Goal: Task Accomplishment & Management: Use online tool/utility

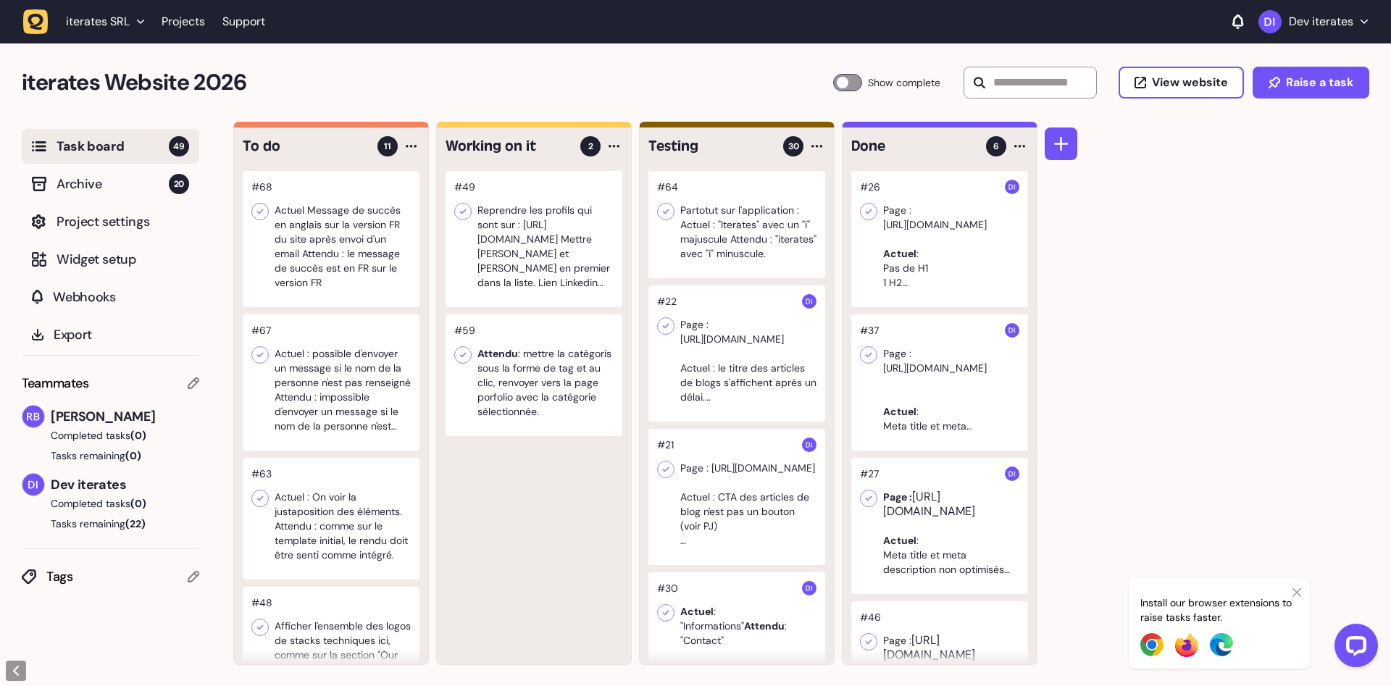
click at [353, 268] on div at bounding box center [331, 239] width 177 height 136
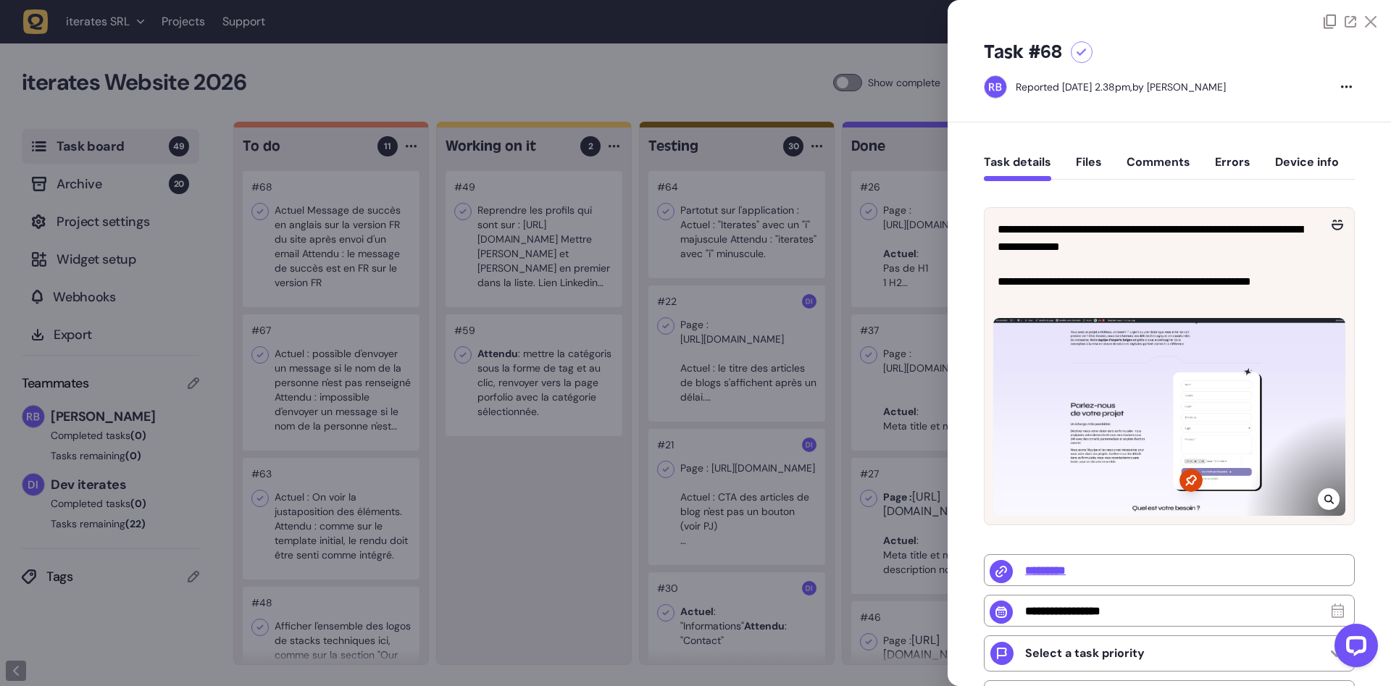
click at [1225, 453] on div at bounding box center [1169, 417] width 352 height 198
click at [1335, 498] on div at bounding box center [1328, 499] width 22 height 22
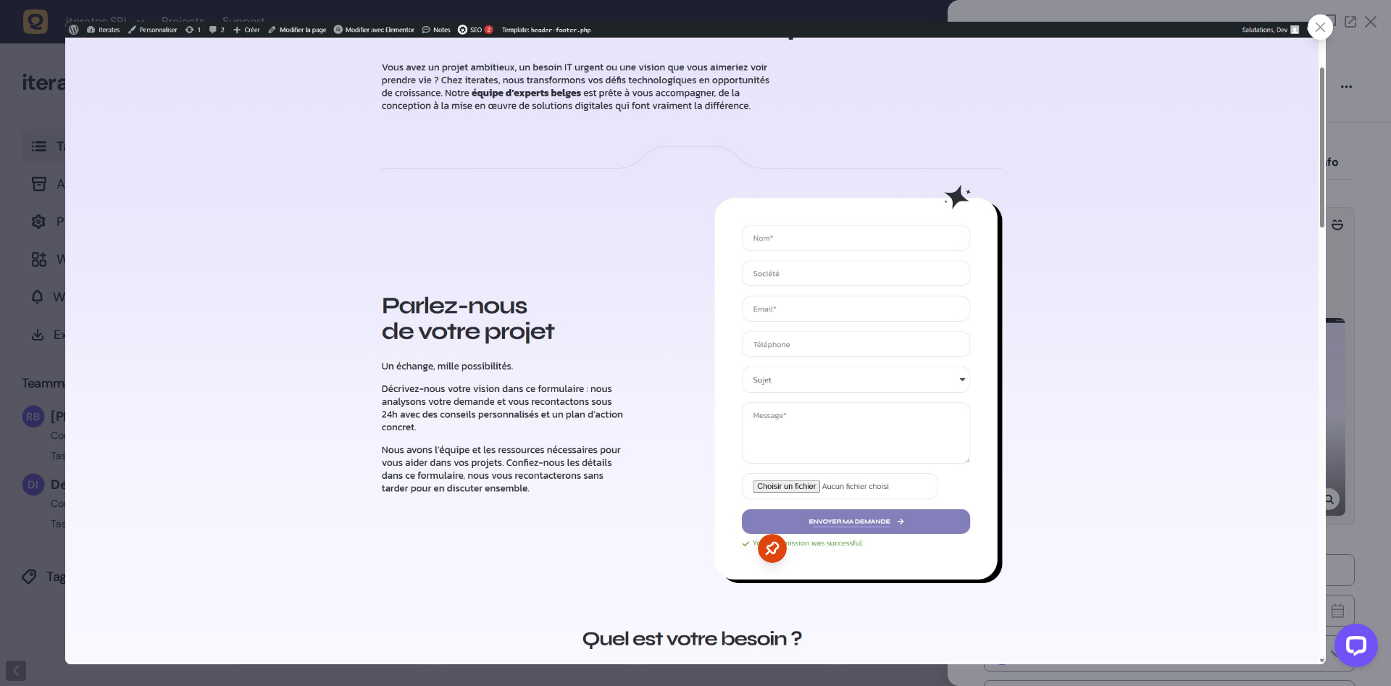
click at [1342, 493] on div at bounding box center [695, 343] width 1391 height 686
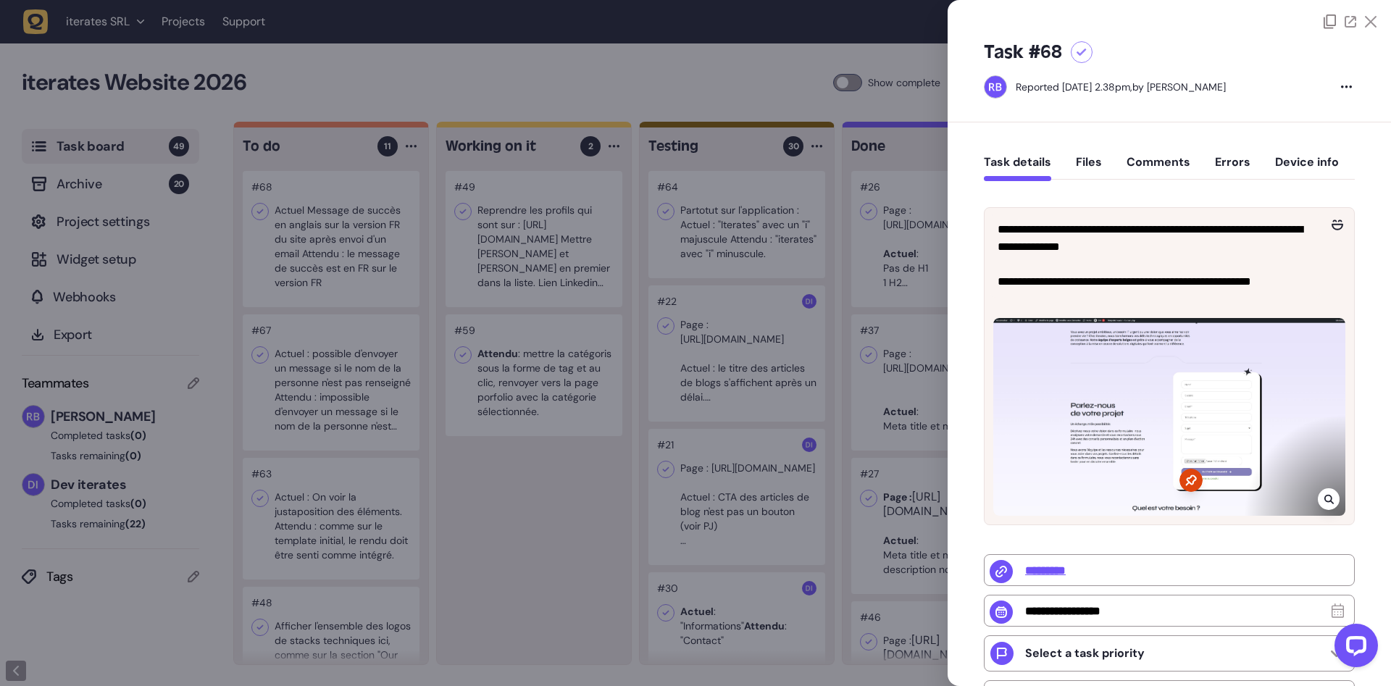
click at [369, 395] on div at bounding box center [695, 343] width 1391 height 686
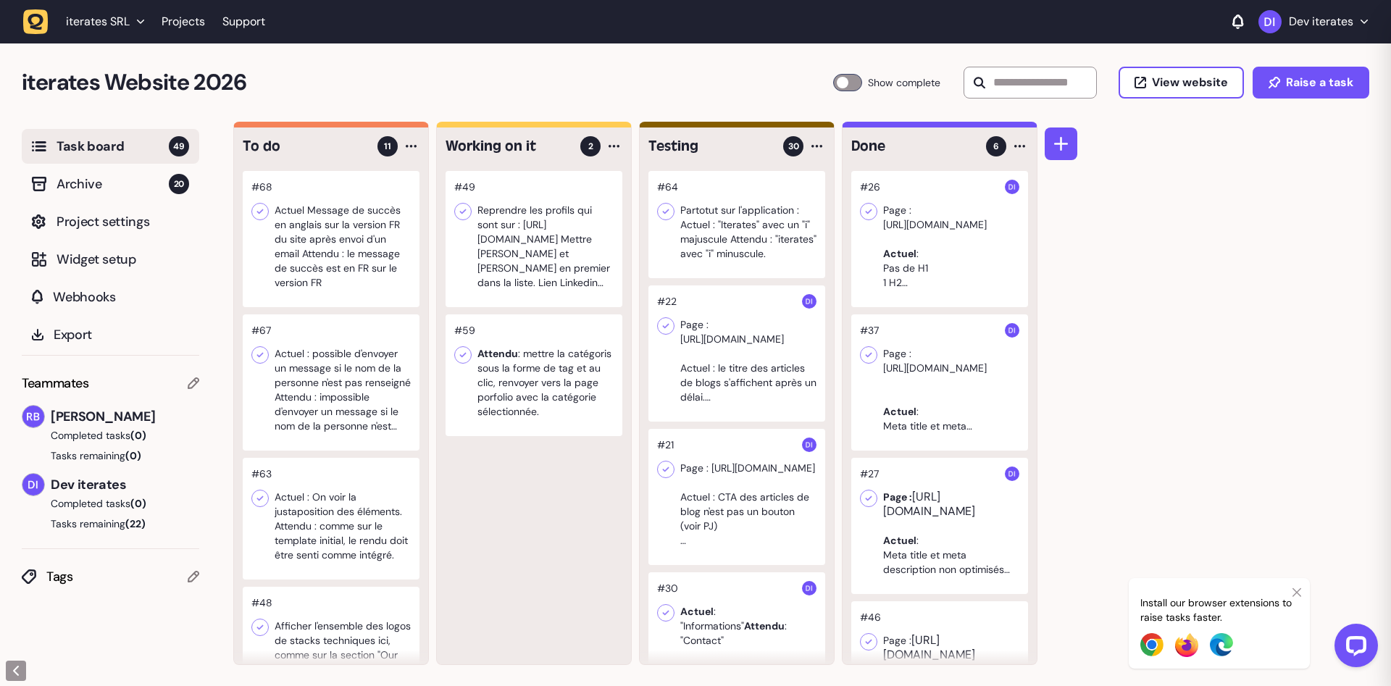
click at [340, 390] on div at bounding box center [331, 382] width 177 height 136
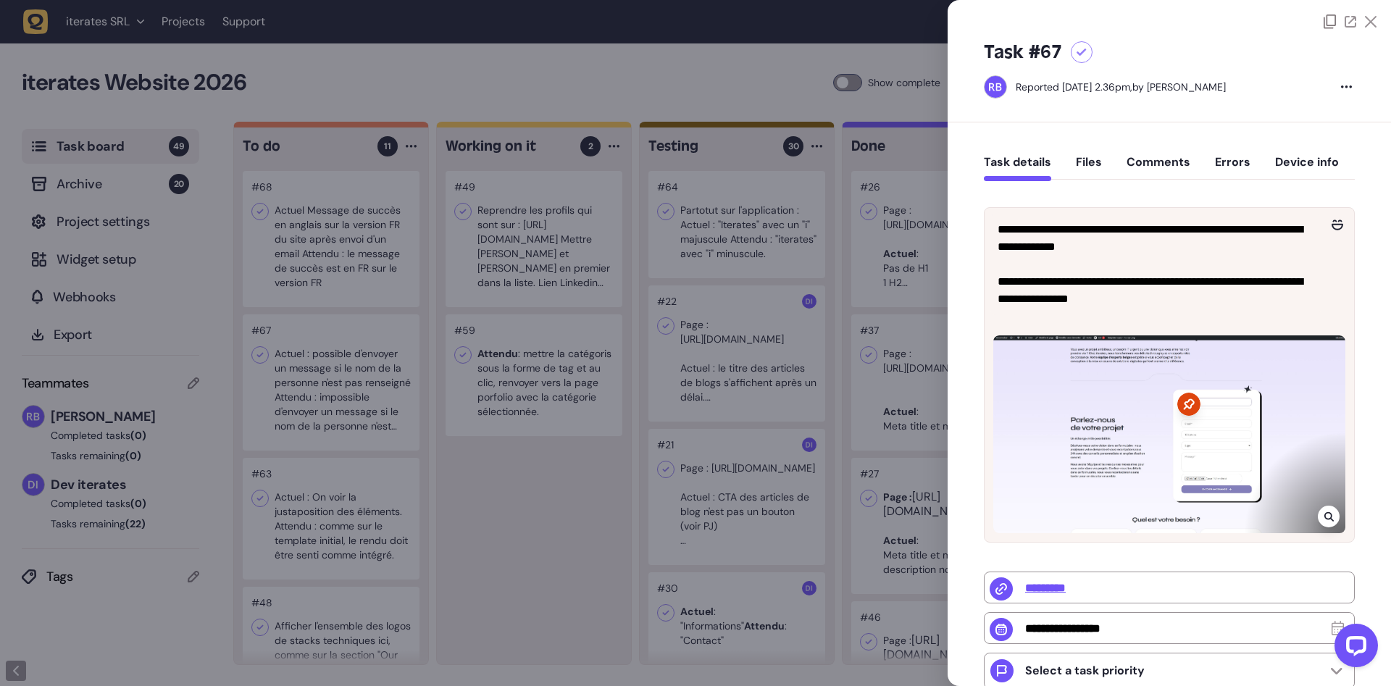
click at [617, 550] on div at bounding box center [695, 343] width 1391 height 686
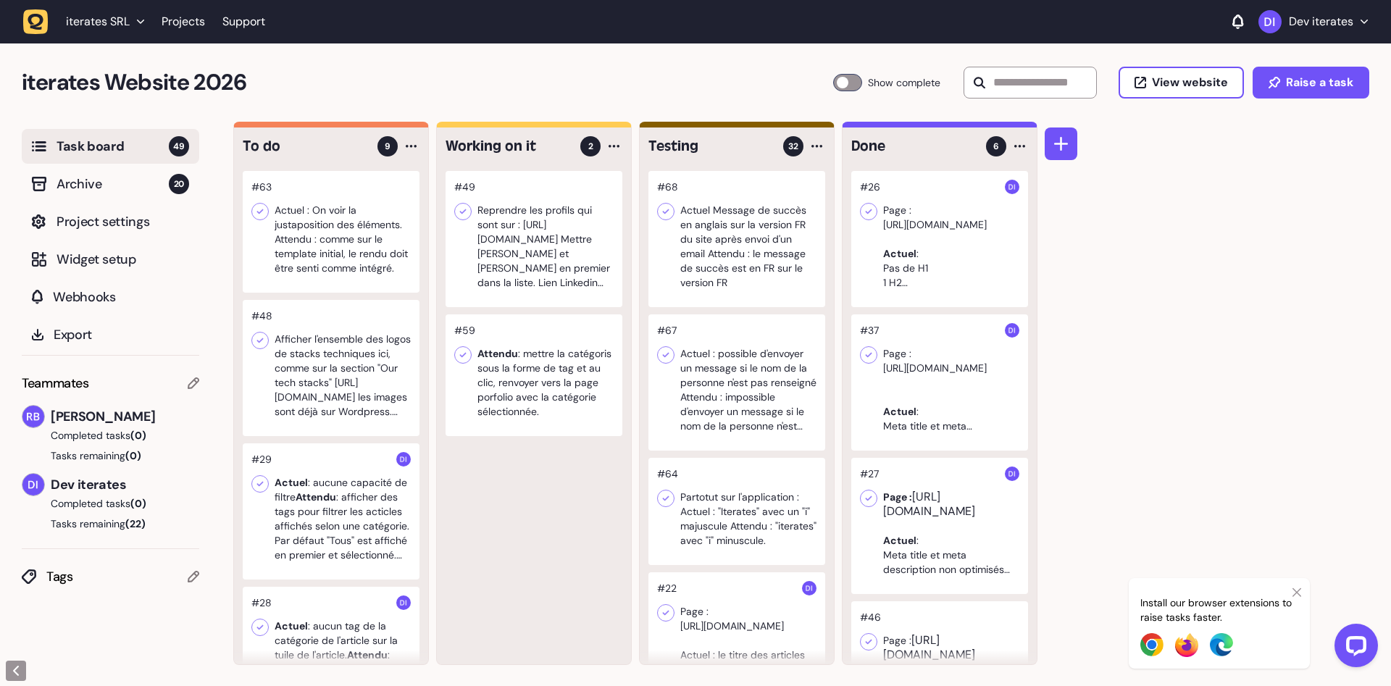
click at [311, 256] on div at bounding box center [331, 232] width 177 height 122
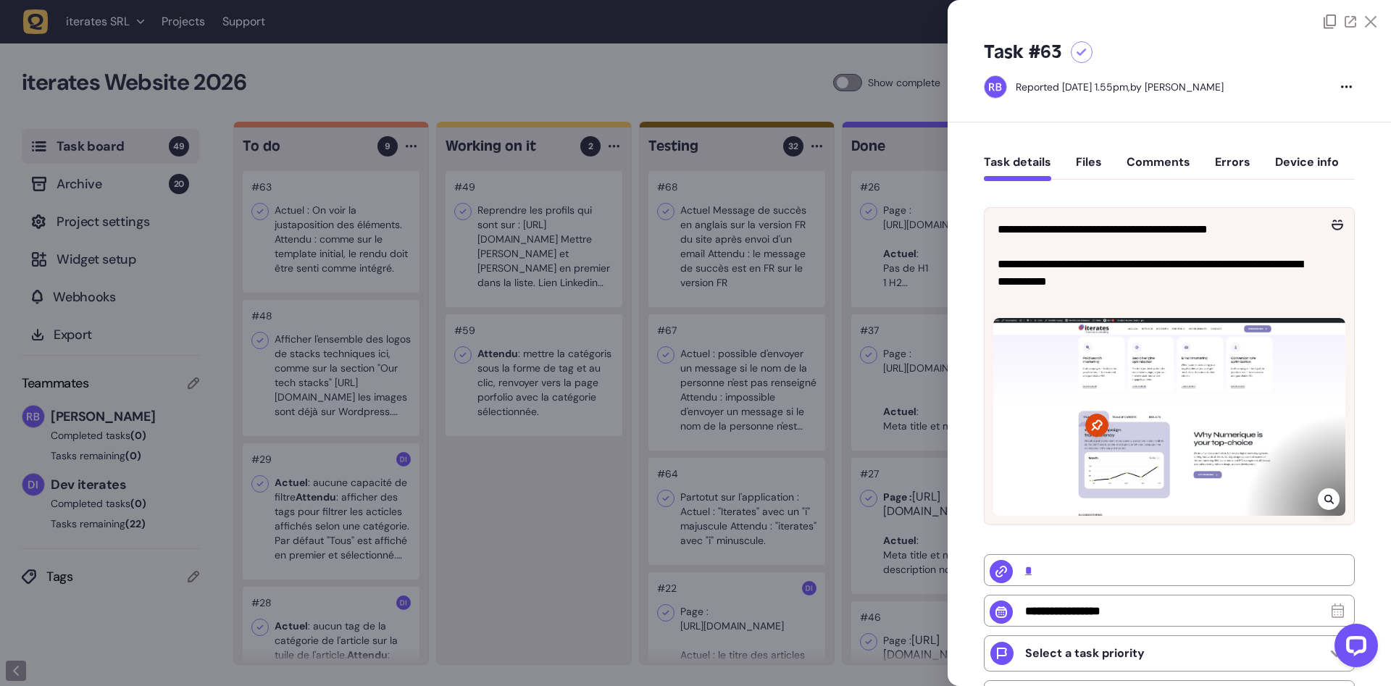
click at [369, 383] on div at bounding box center [695, 343] width 1391 height 686
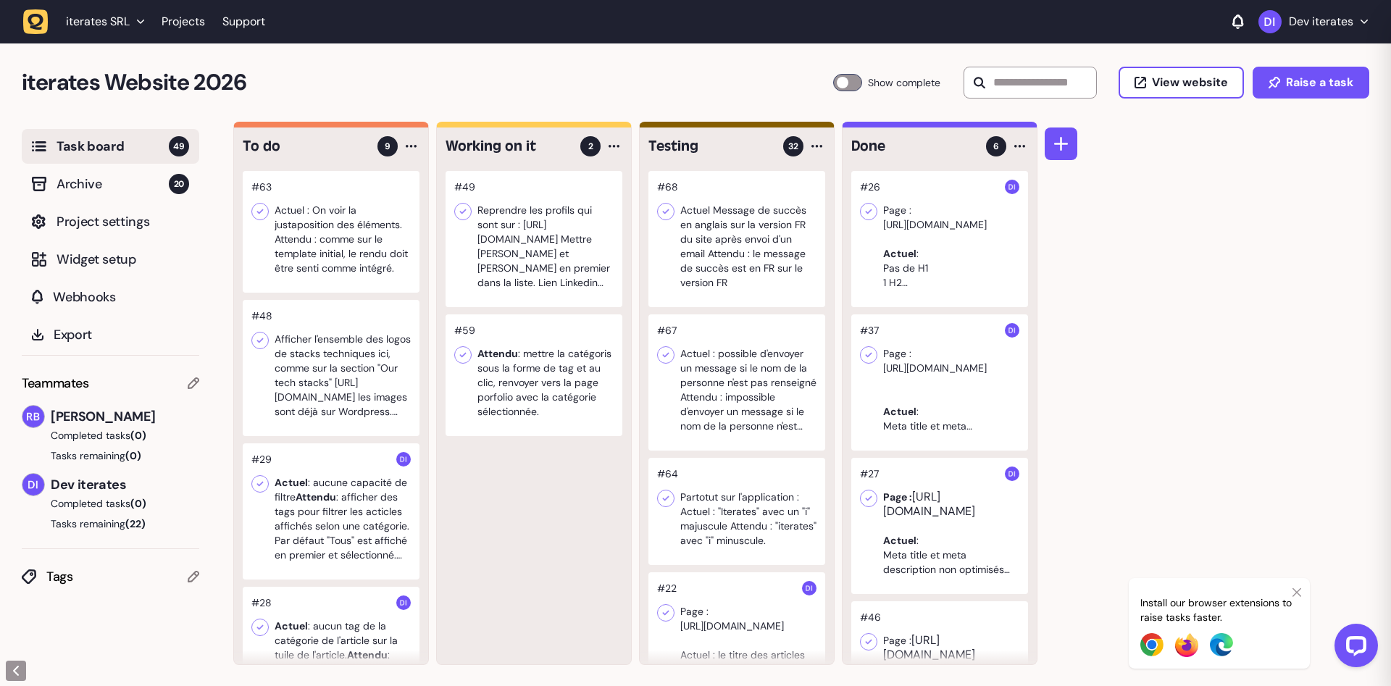
click at [334, 384] on div at bounding box center [331, 368] width 177 height 136
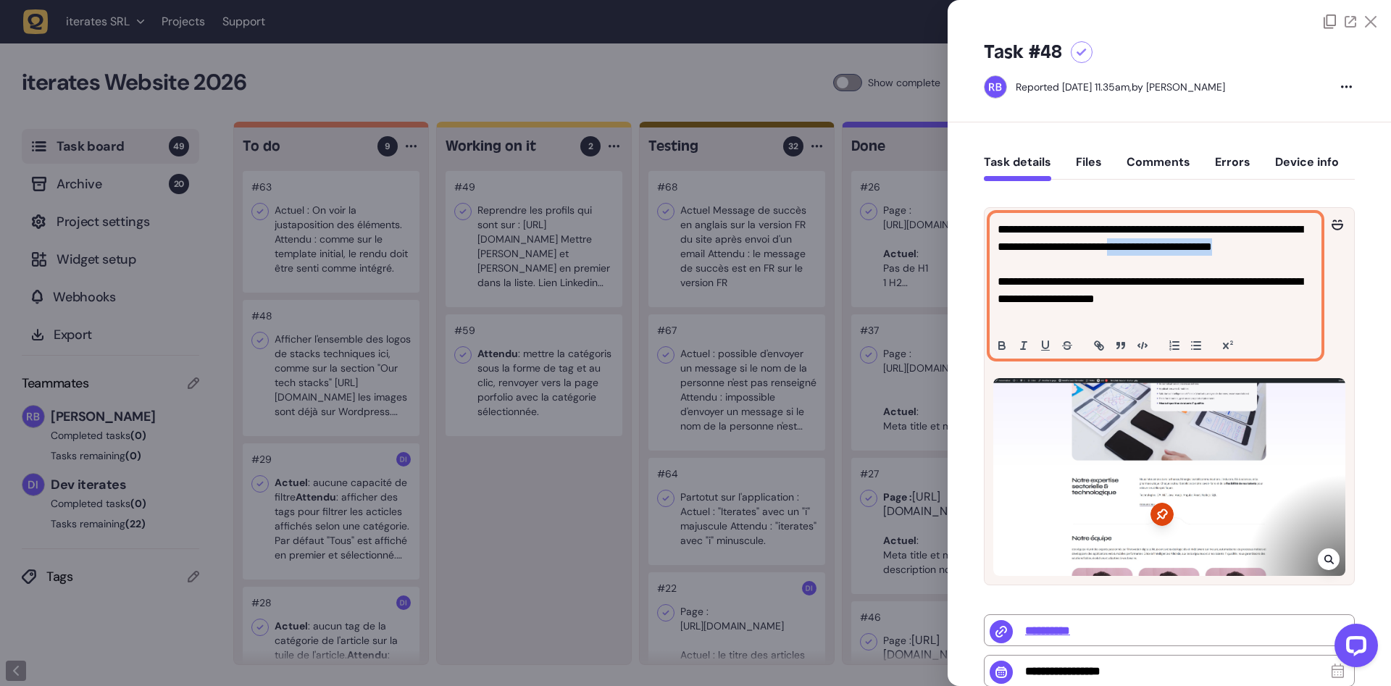
drag, startPoint x: 1209, startPoint y: 245, endPoint x: 1212, endPoint y: 261, distance: 16.2
click at [1212, 261] on p "**********" at bounding box center [1155, 273] width 316 height 104
copy p "**********"
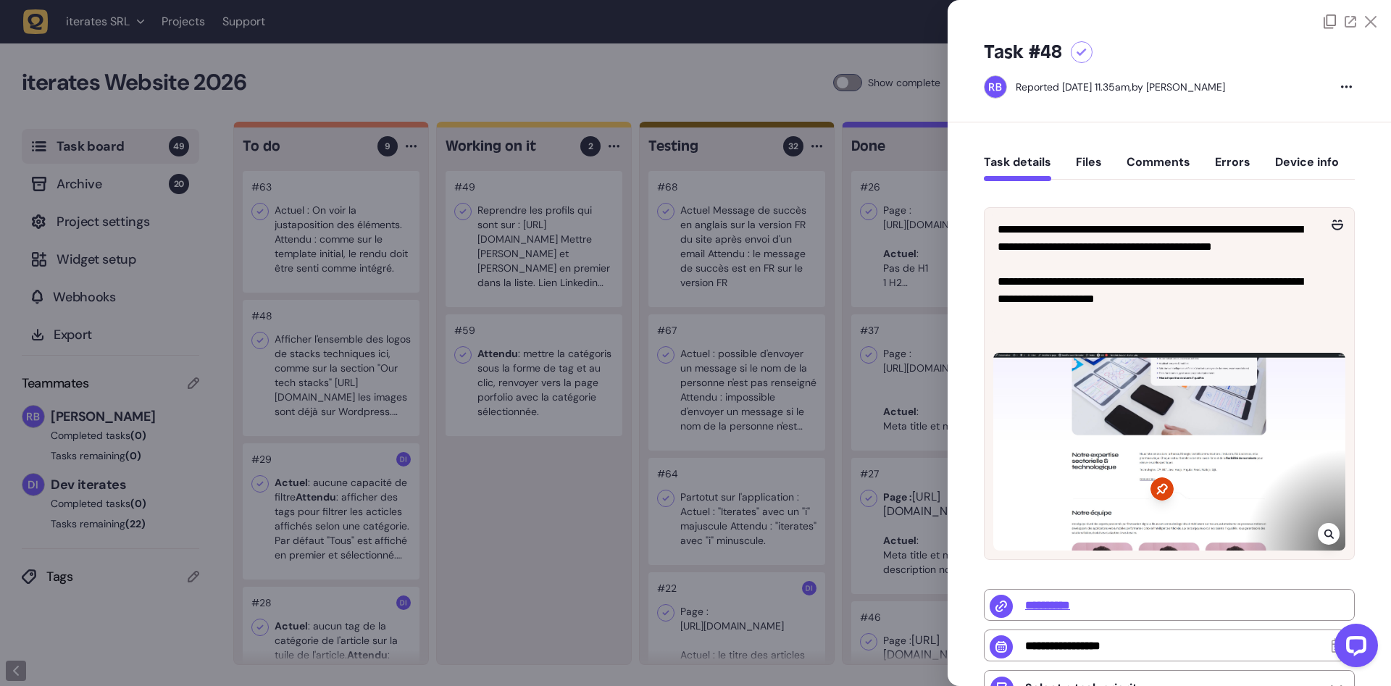
click at [608, 484] on div at bounding box center [695, 343] width 1391 height 686
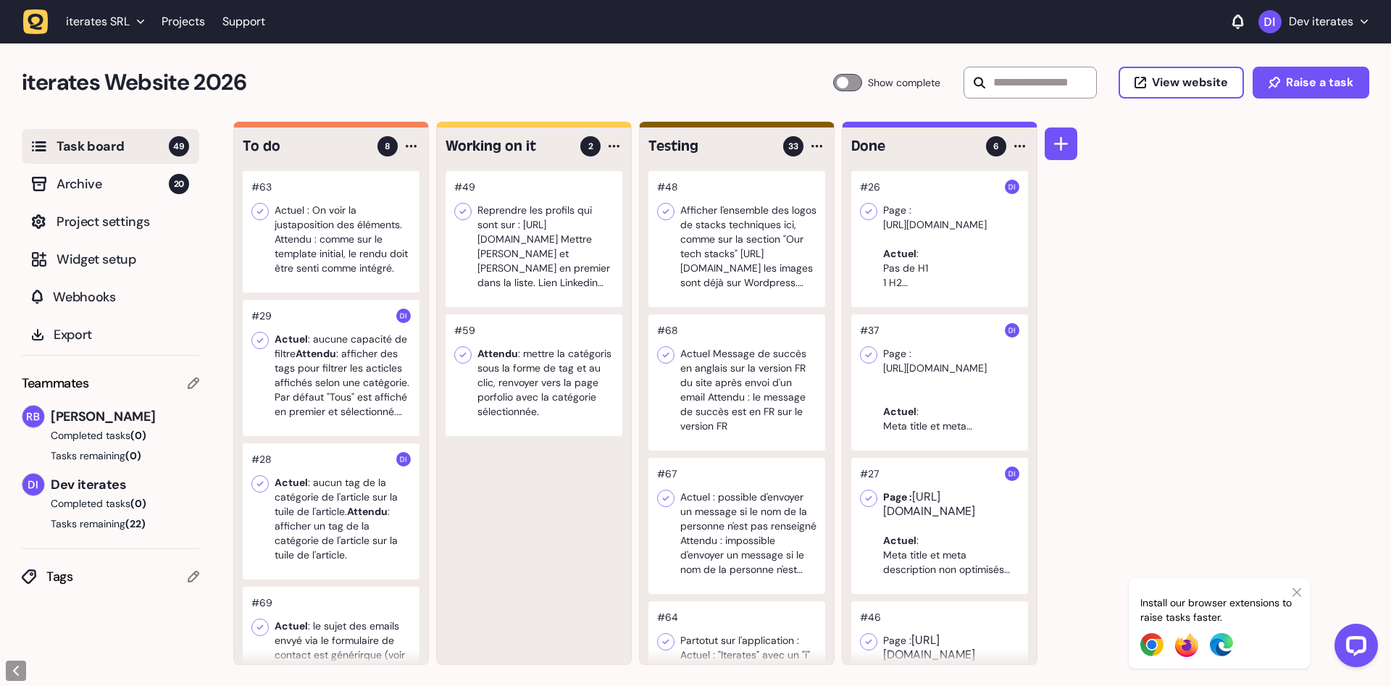
click at [342, 363] on div at bounding box center [331, 368] width 177 height 136
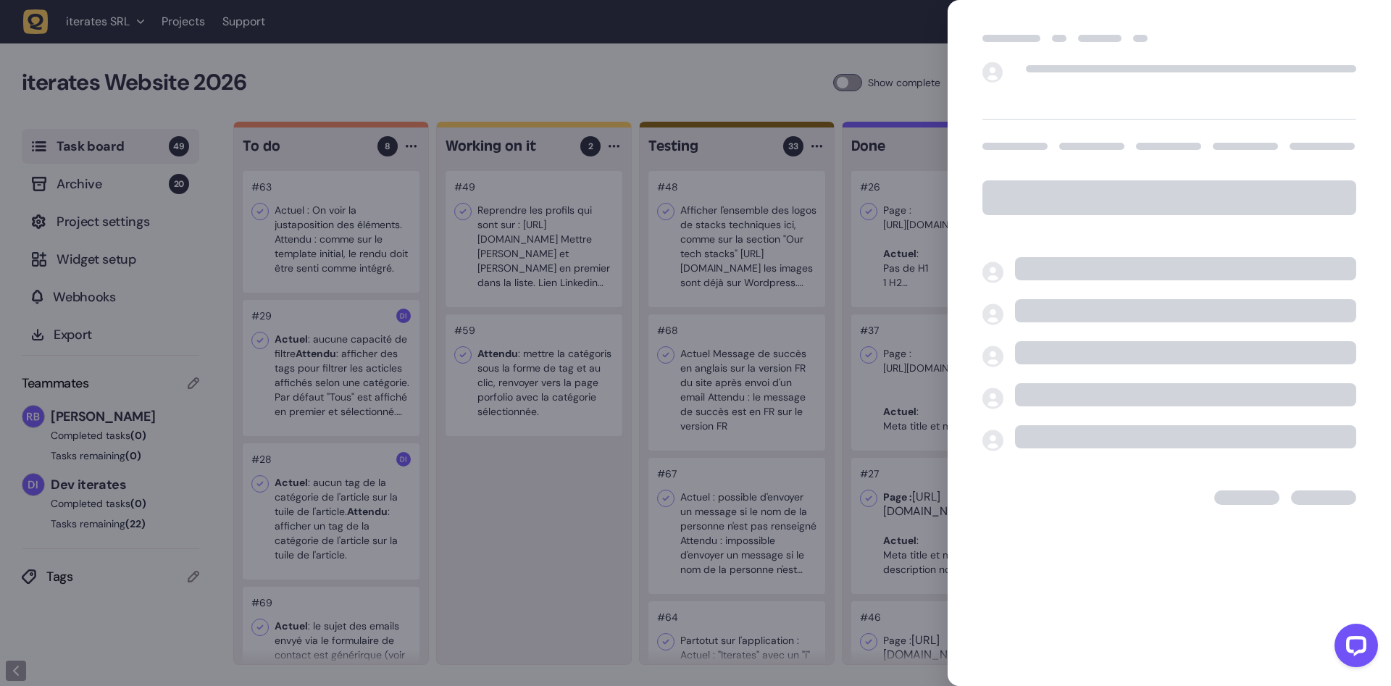
click at [467, 537] on div at bounding box center [695, 343] width 1391 height 686
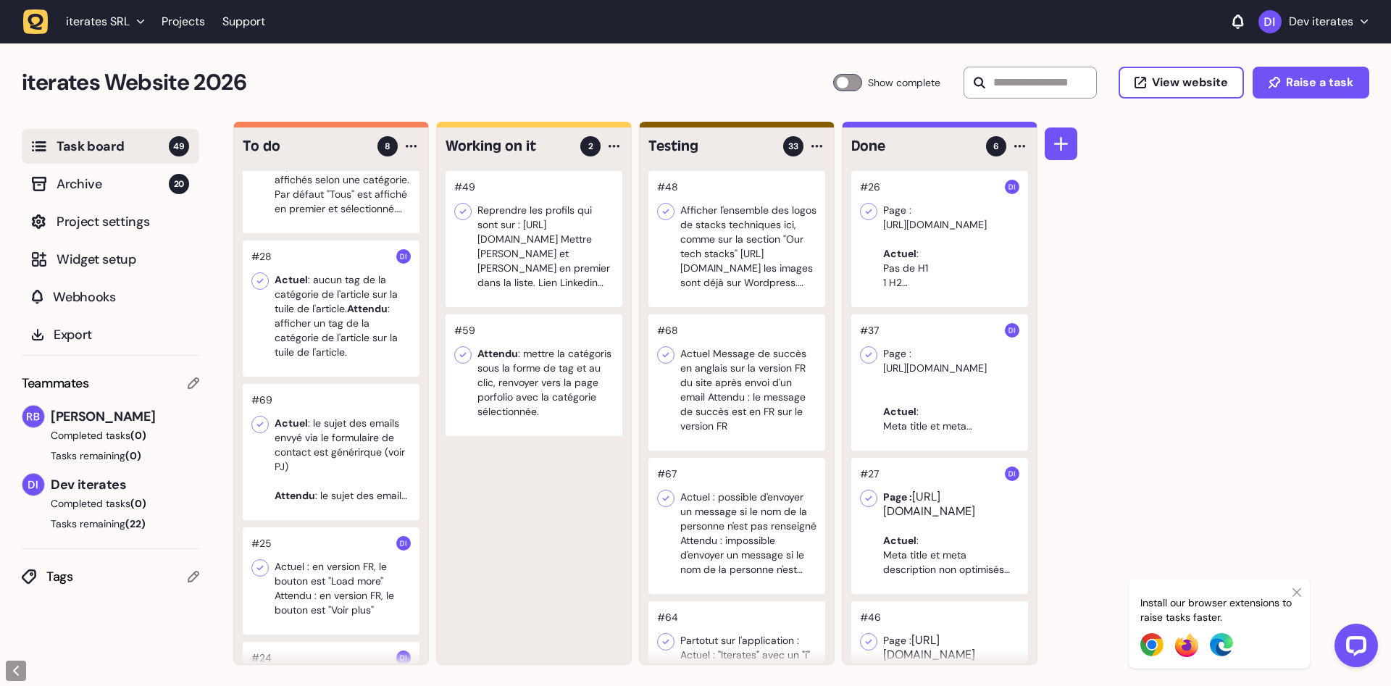
scroll to position [183, 0]
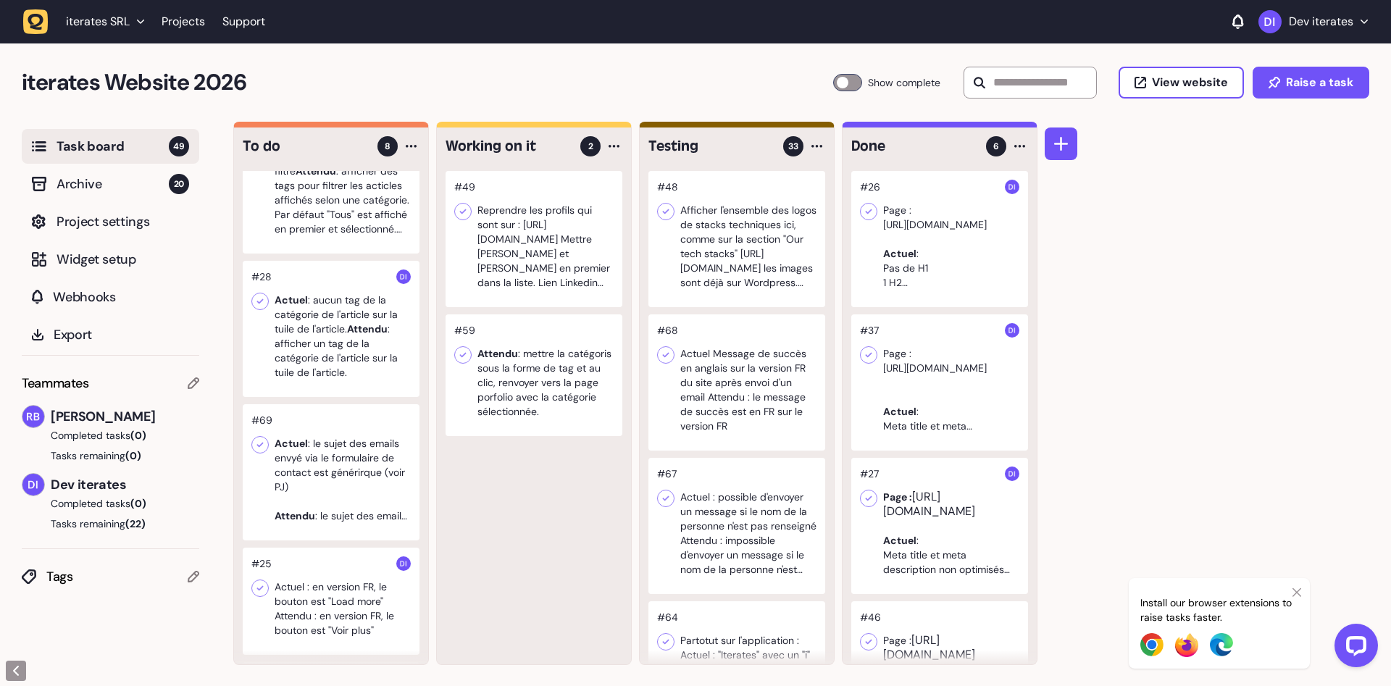
click at [343, 466] on div at bounding box center [331, 472] width 177 height 136
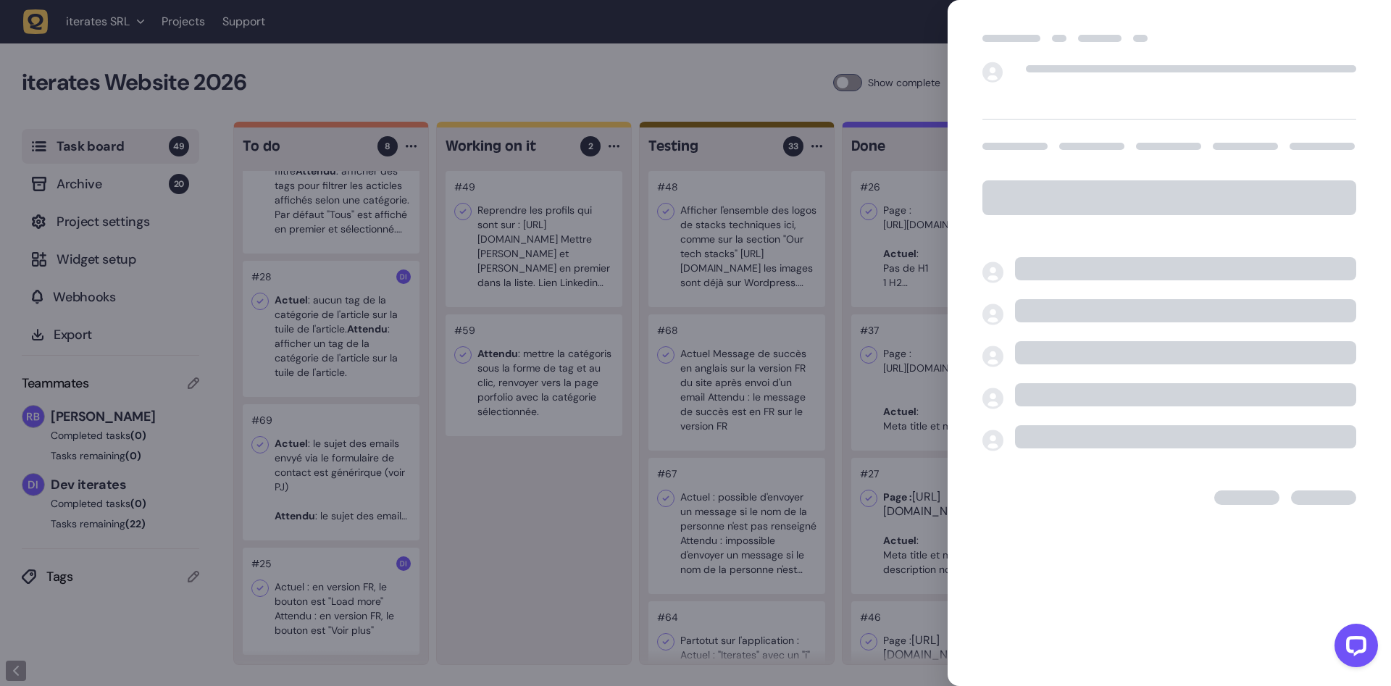
click at [535, 516] on div at bounding box center [695, 343] width 1391 height 686
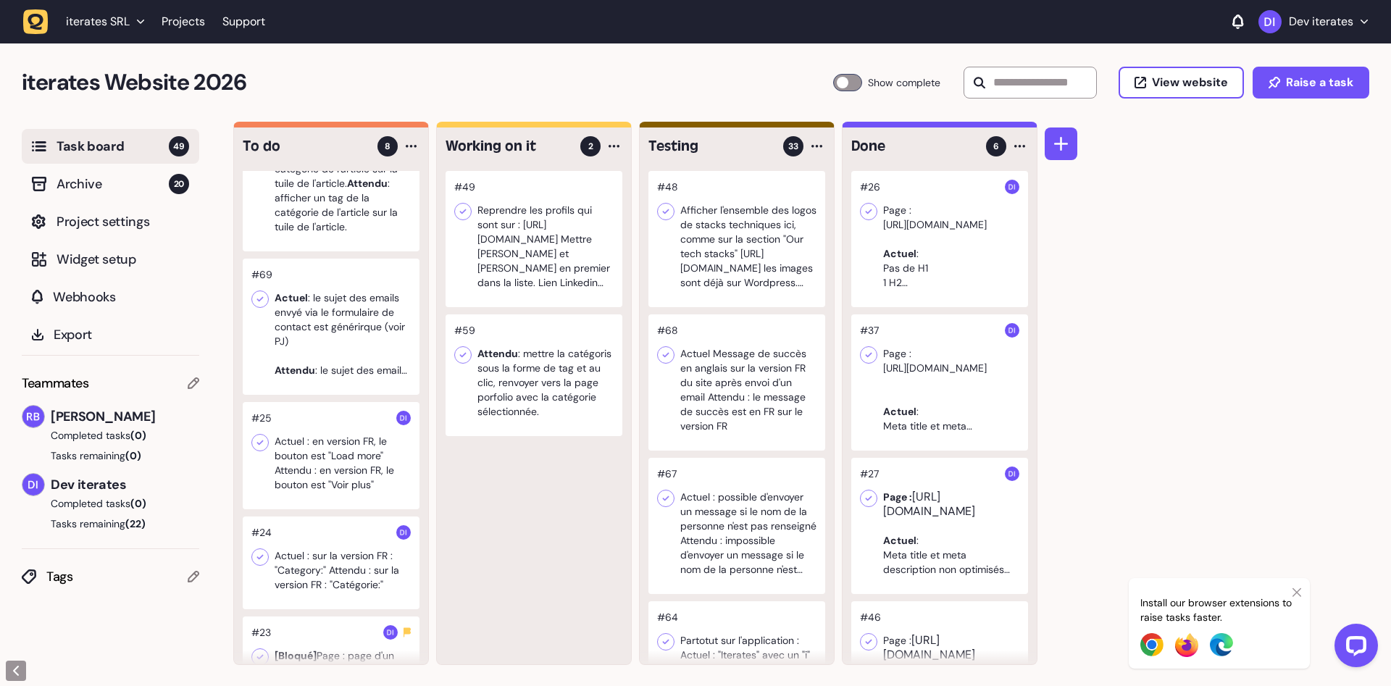
scroll to position [237, 0]
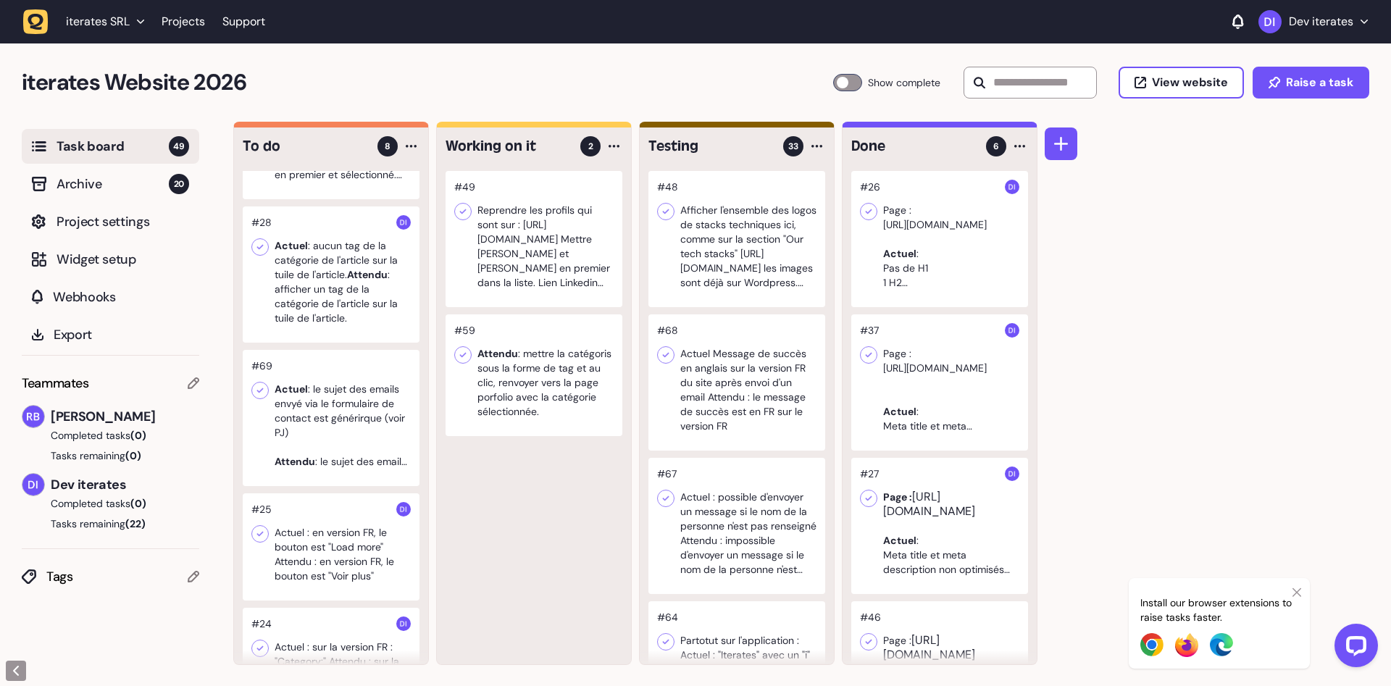
click at [340, 412] on div at bounding box center [331, 418] width 177 height 136
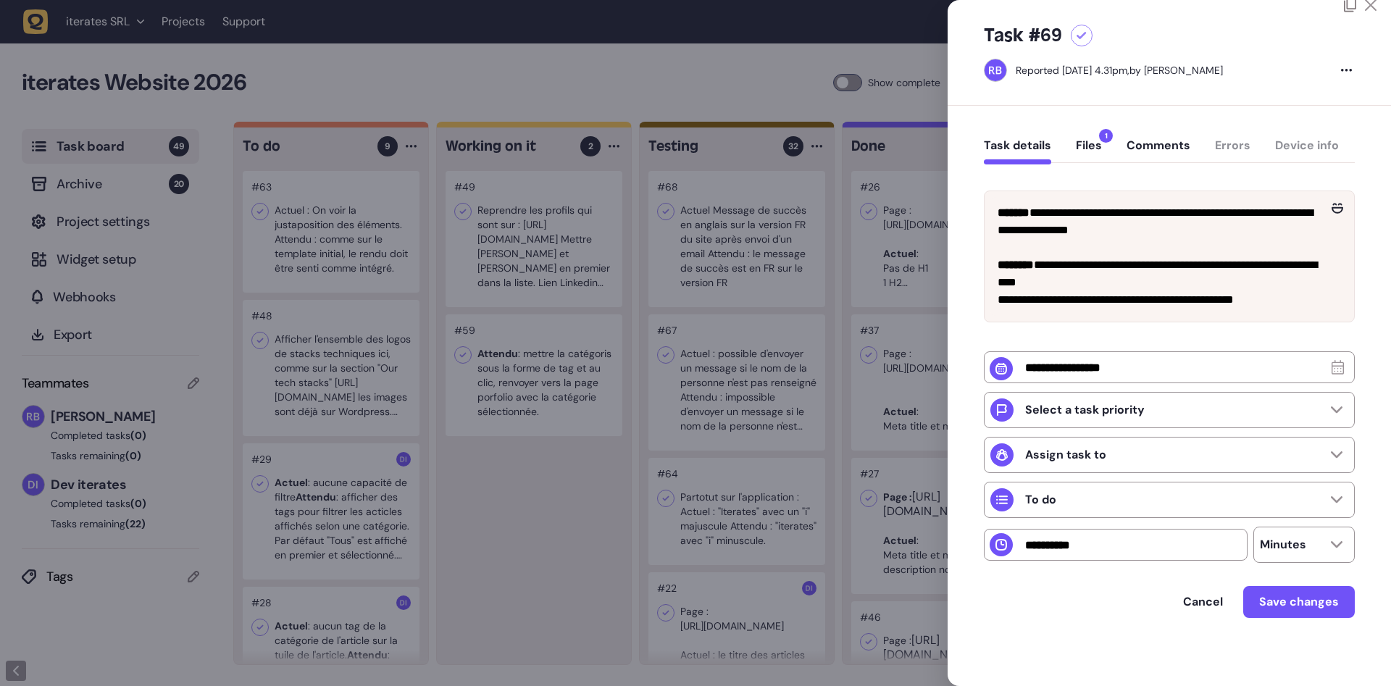
scroll to position [24, 0]
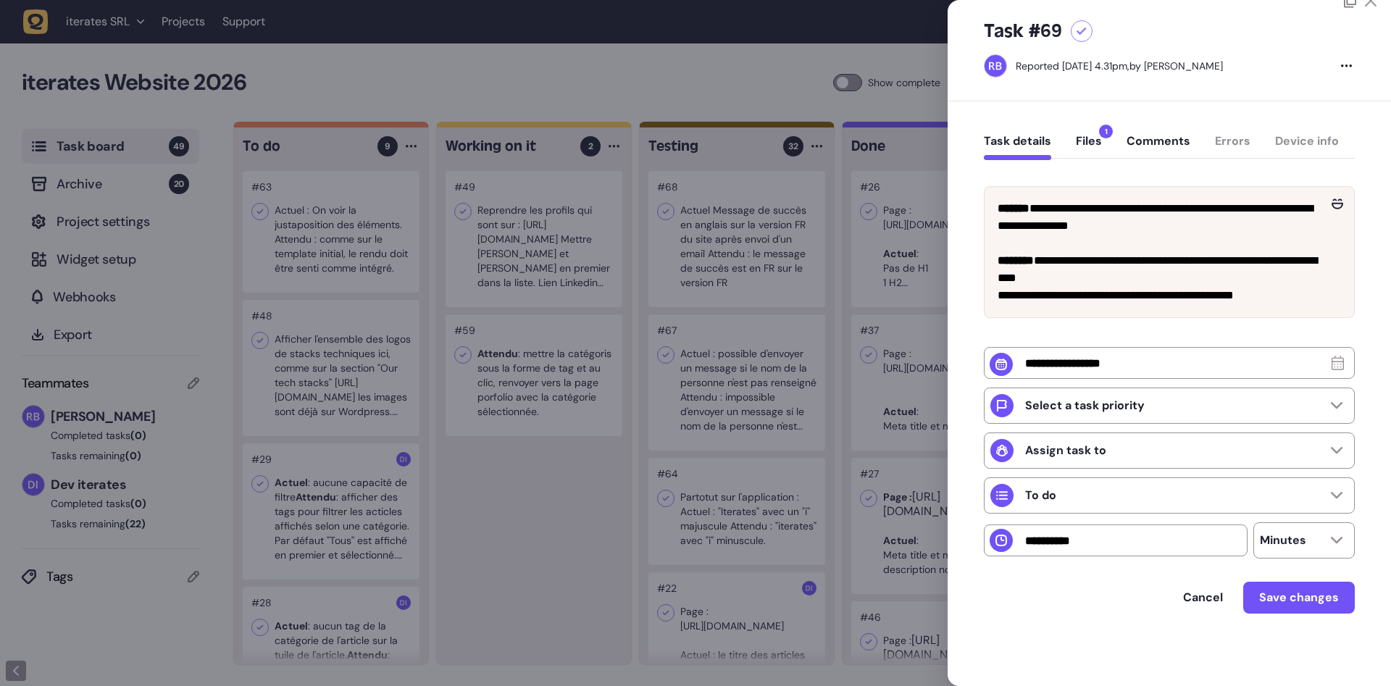
click at [1088, 147] on button "Files 1" at bounding box center [1089, 147] width 26 height 26
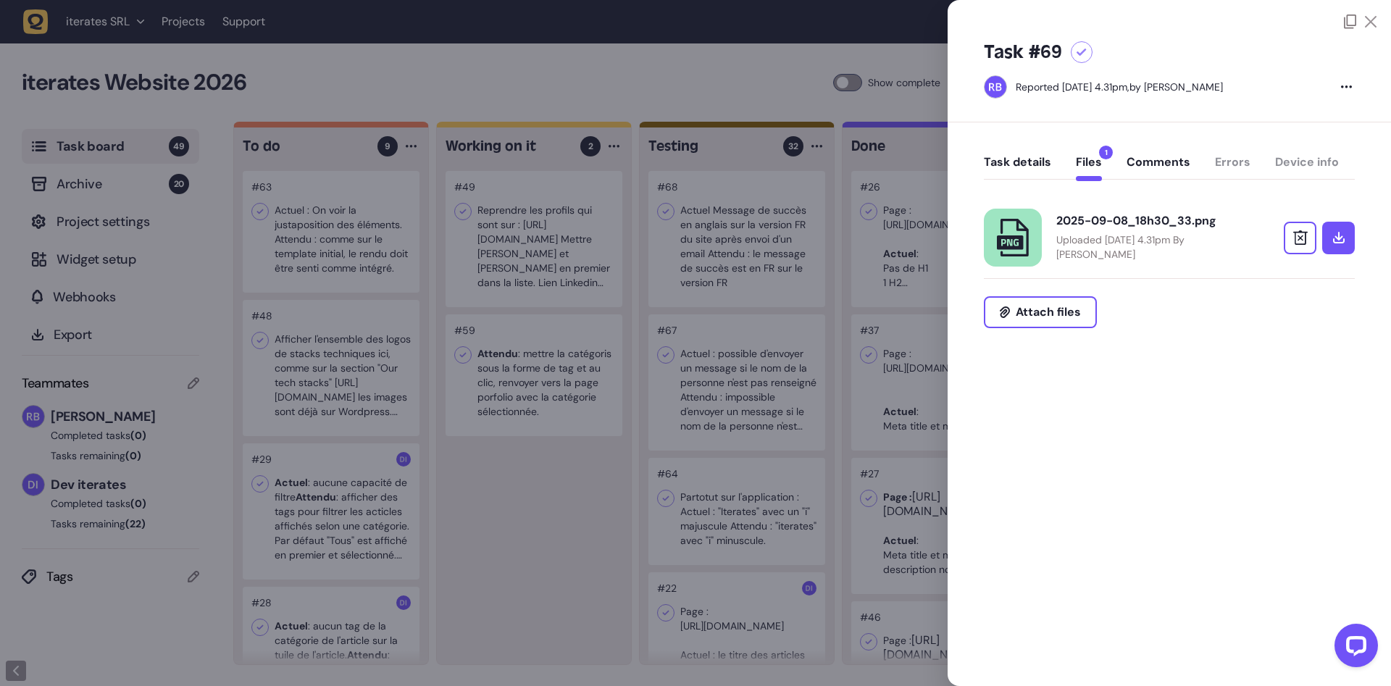
scroll to position [0, 0]
click at [1344, 238] on link at bounding box center [1338, 238] width 33 height 33
click at [1273, 335] on form "Attach files" at bounding box center [1169, 321] width 371 height 85
click at [1126, 222] on div "2025-09-08_18h30_33.png" at bounding box center [1150, 221] width 188 height 14
click at [1034, 167] on button "Task details" at bounding box center [1017, 168] width 67 height 26
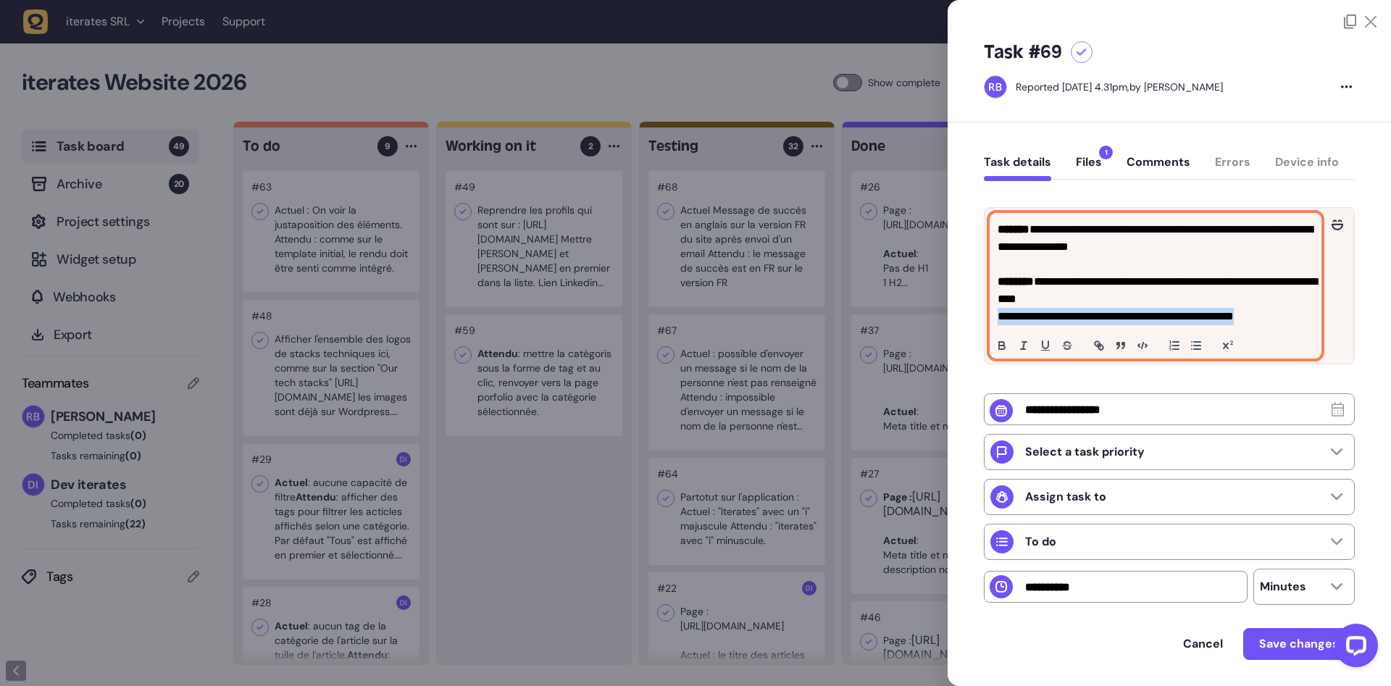
drag, startPoint x: 1276, startPoint y: 319, endPoint x: 941, endPoint y: 323, distance: 335.4
click at [990, 323] on div "**********" at bounding box center [1155, 286] width 330 height 144
copy p "**********"
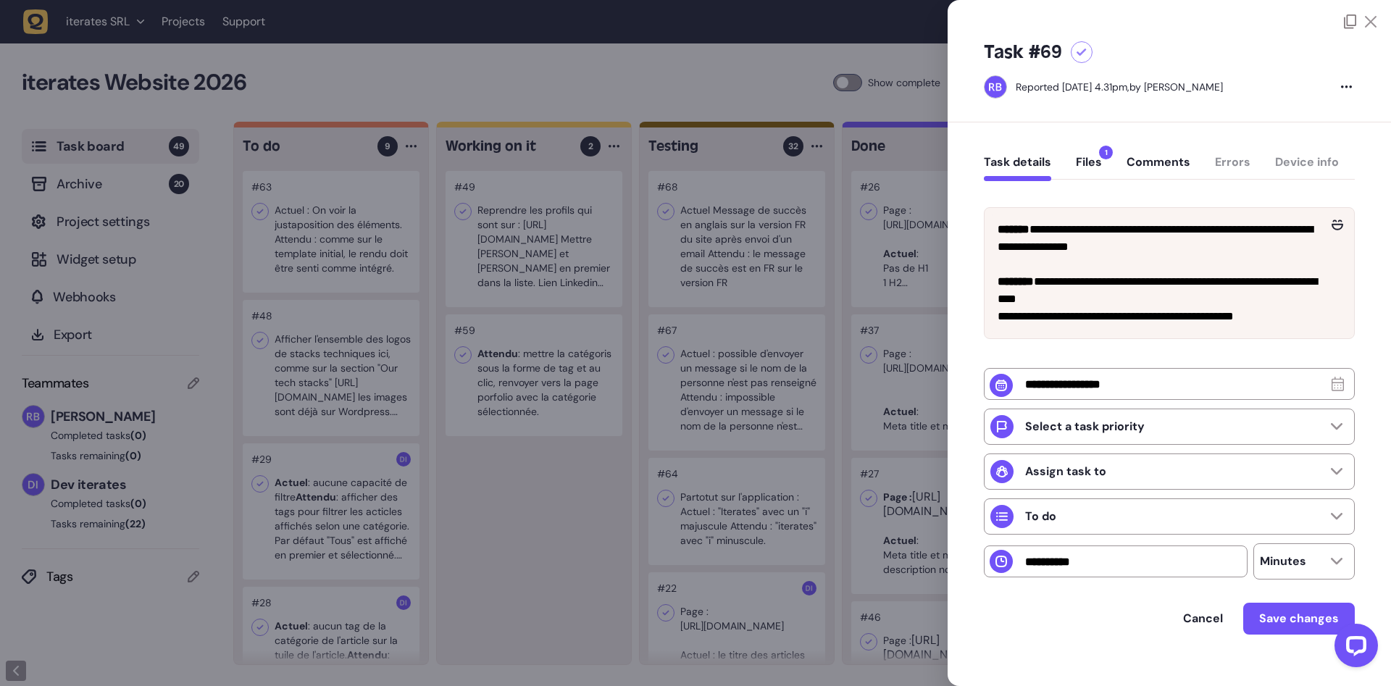
drag, startPoint x: 743, startPoint y: 364, endPoint x: 607, endPoint y: 385, distance: 137.8
click at [742, 364] on div at bounding box center [695, 343] width 1391 height 686
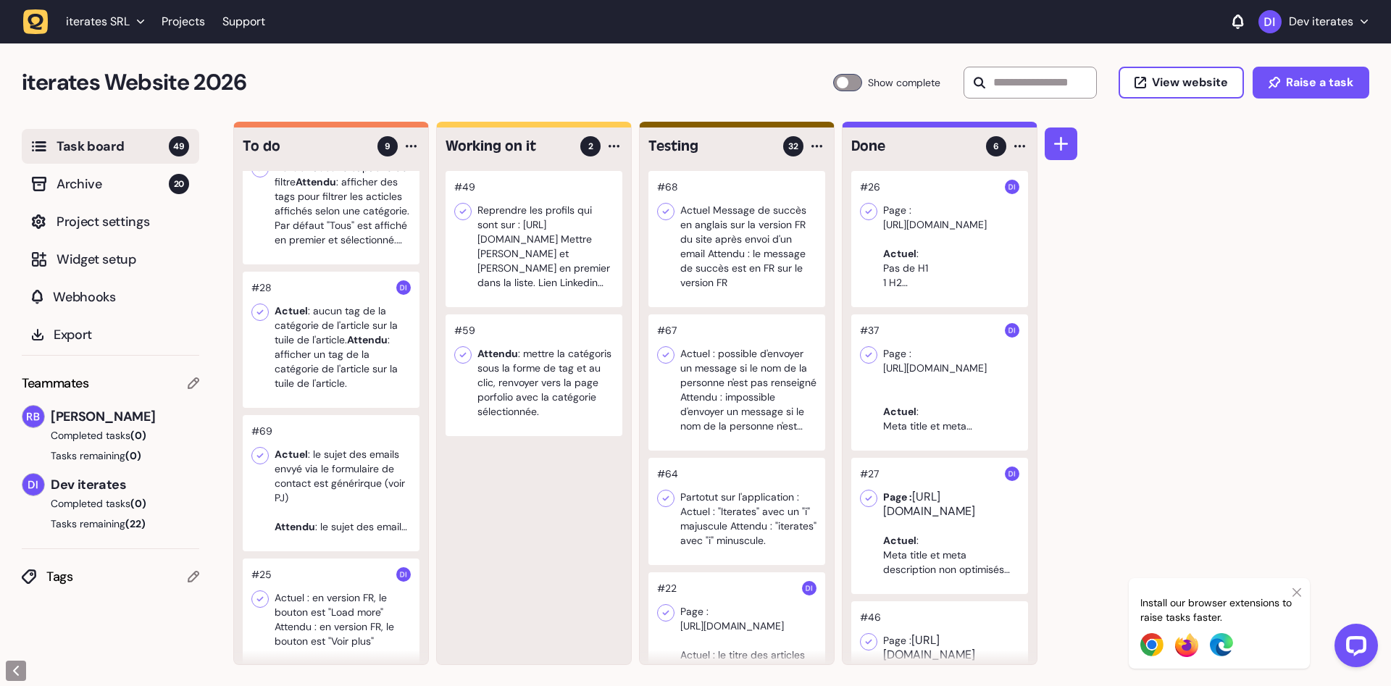
scroll to position [365, 0]
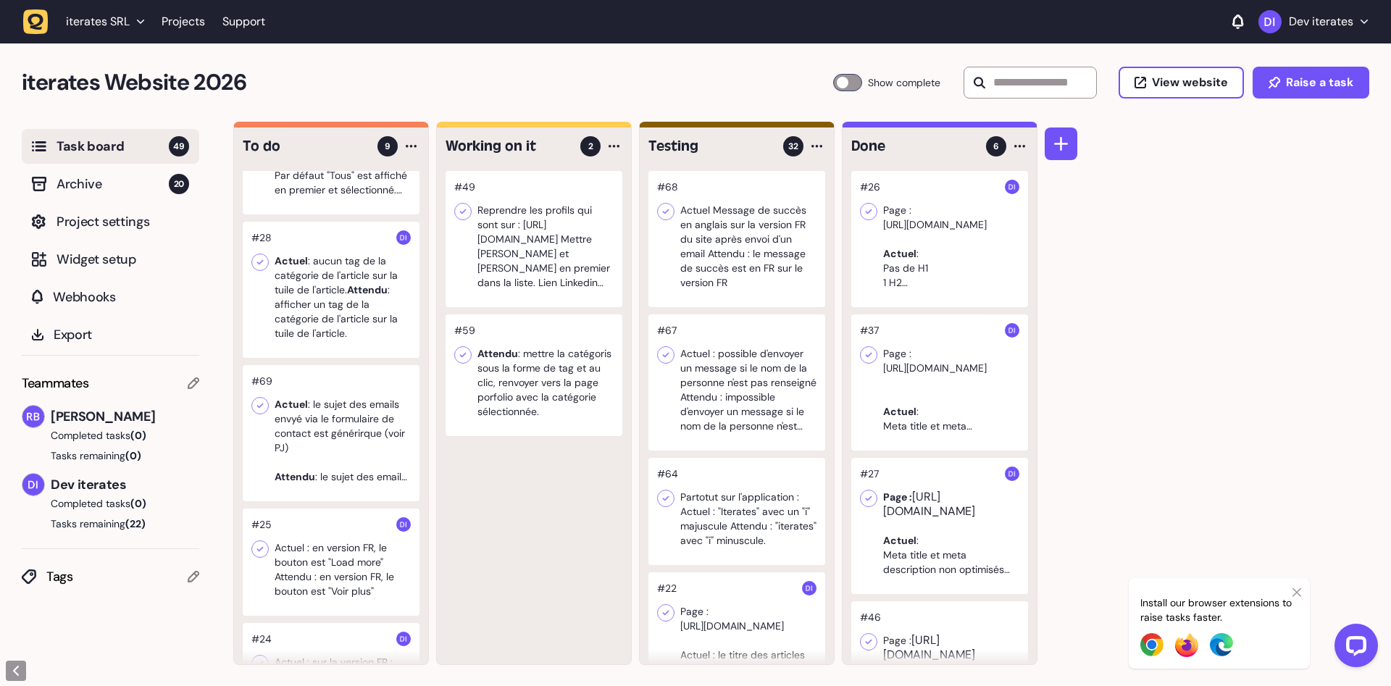
click at [735, 240] on div at bounding box center [736, 239] width 177 height 136
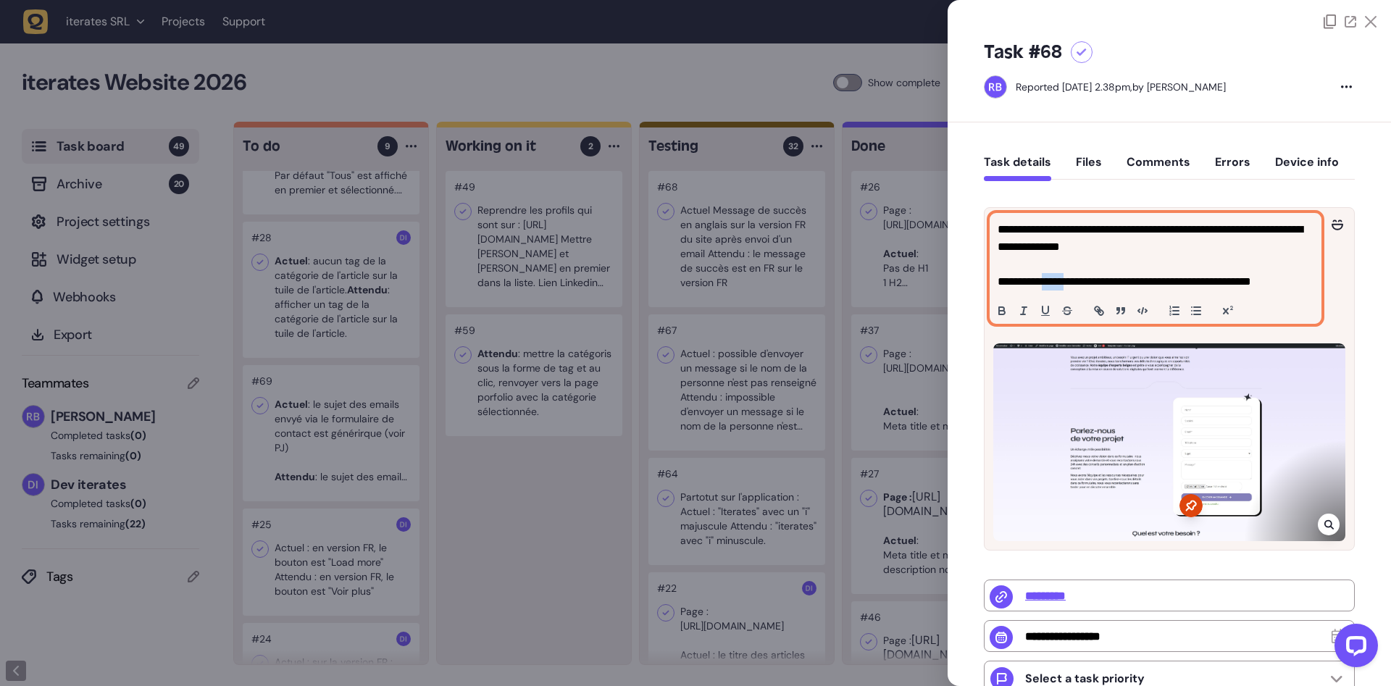
drag, startPoint x: 1049, startPoint y: 283, endPoint x: 1081, endPoint y: 282, distance: 31.2
click at [1081, 282] on p "**********" at bounding box center [1155, 256] width 316 height 70
click at [1246, 282] on p "**********" at bounding box center [1155, 256] width 316 height 70
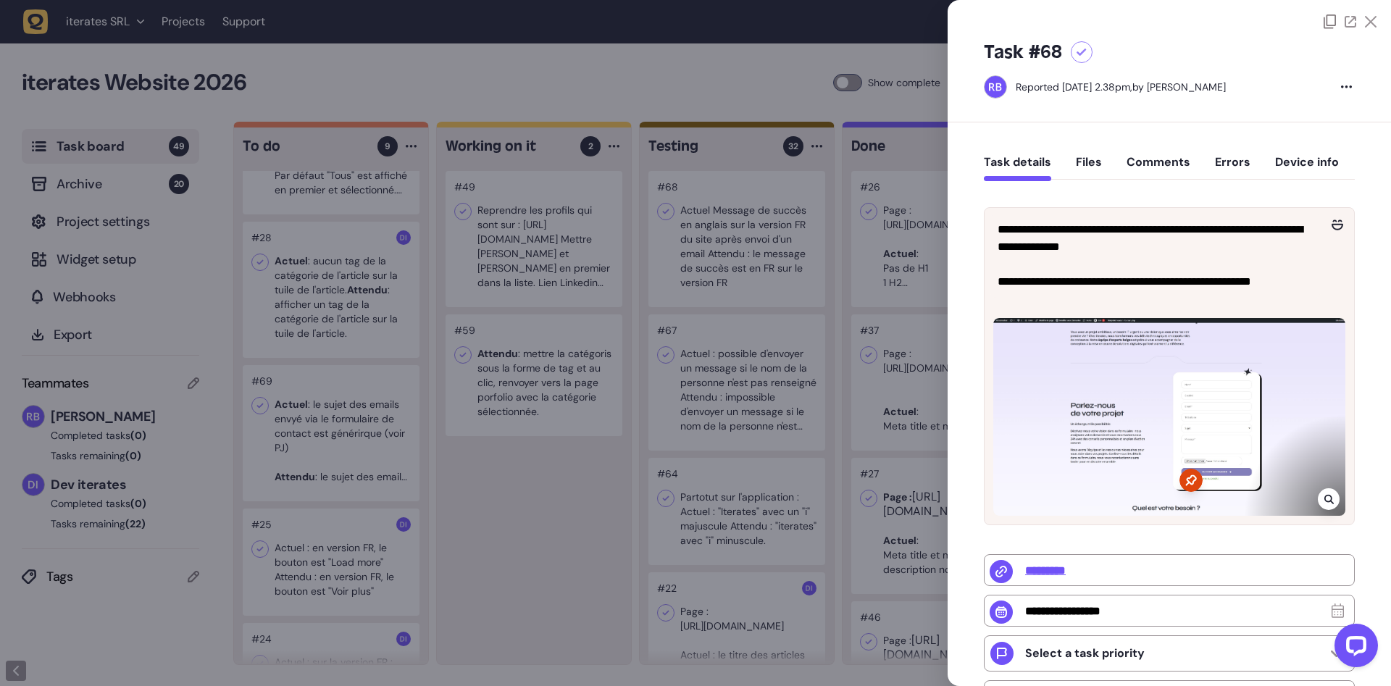
click at [553, 397] on div at bounding box center [695, 343] width 1391 height 686
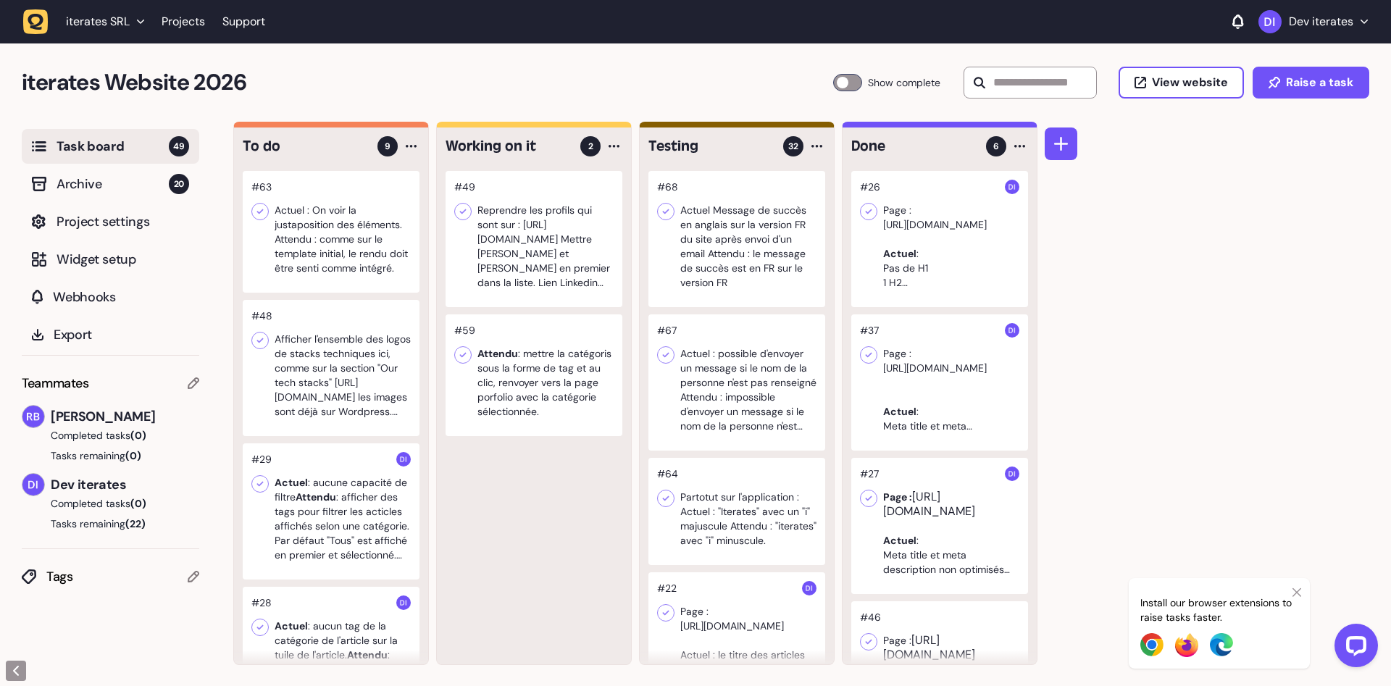
click at [325, 374] on div at bounding box center [331, 368] width 177 height 136
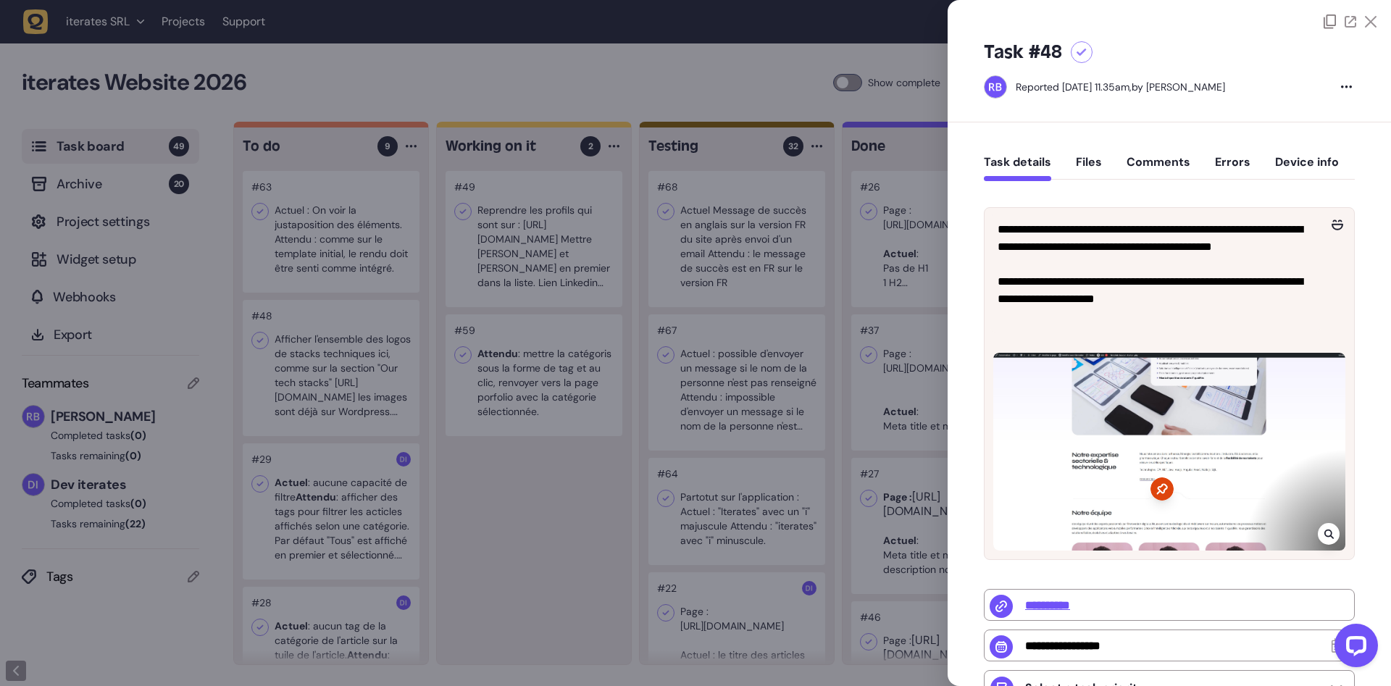
click at [503, 533] on div at bounding box center [695, 343] width 1391 height 686
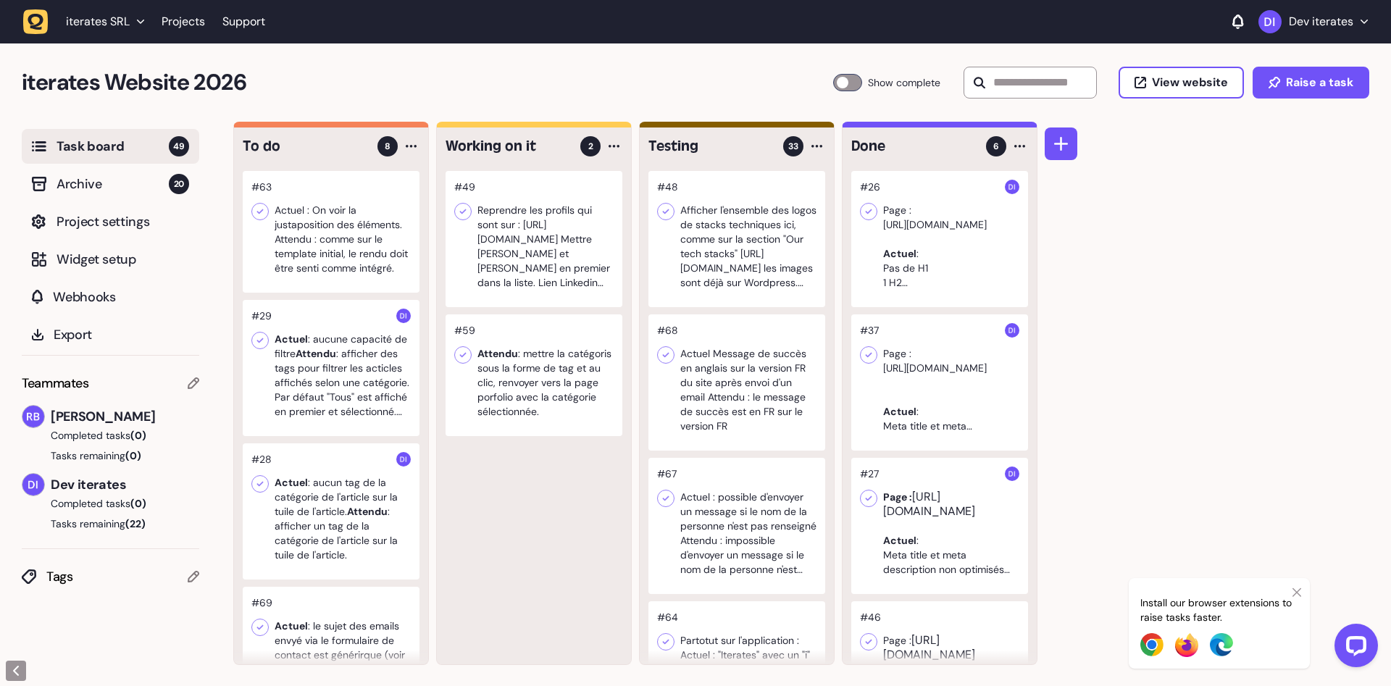
click at [524, 511] on div "#49 Reprendre les profils qui sont sur : https://www.iterates.be/join-us/ Mettr…" at bounding box center [534, 417] width 194 height 493
click at [331, 381] on div at bounding box center [331, 367] width 177 height 136
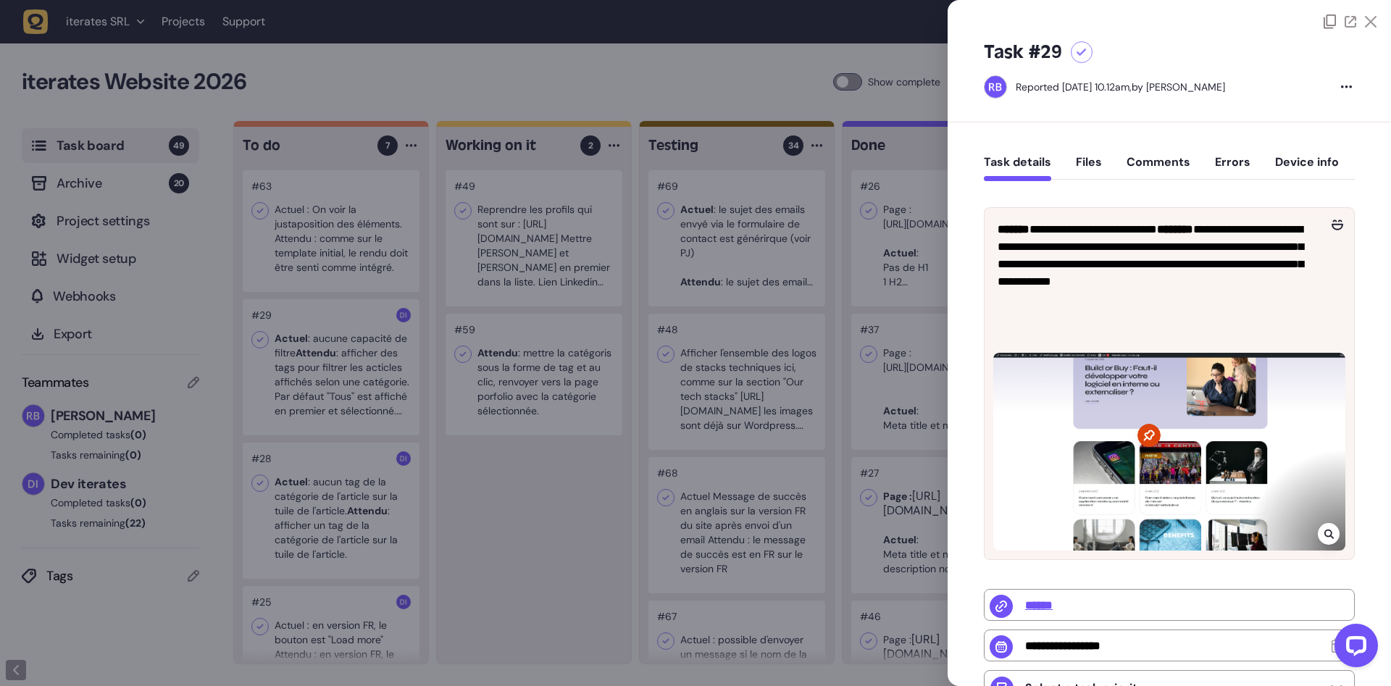
click at [532, 516] on div at bounding box center [695, 343] width 1391 height 686
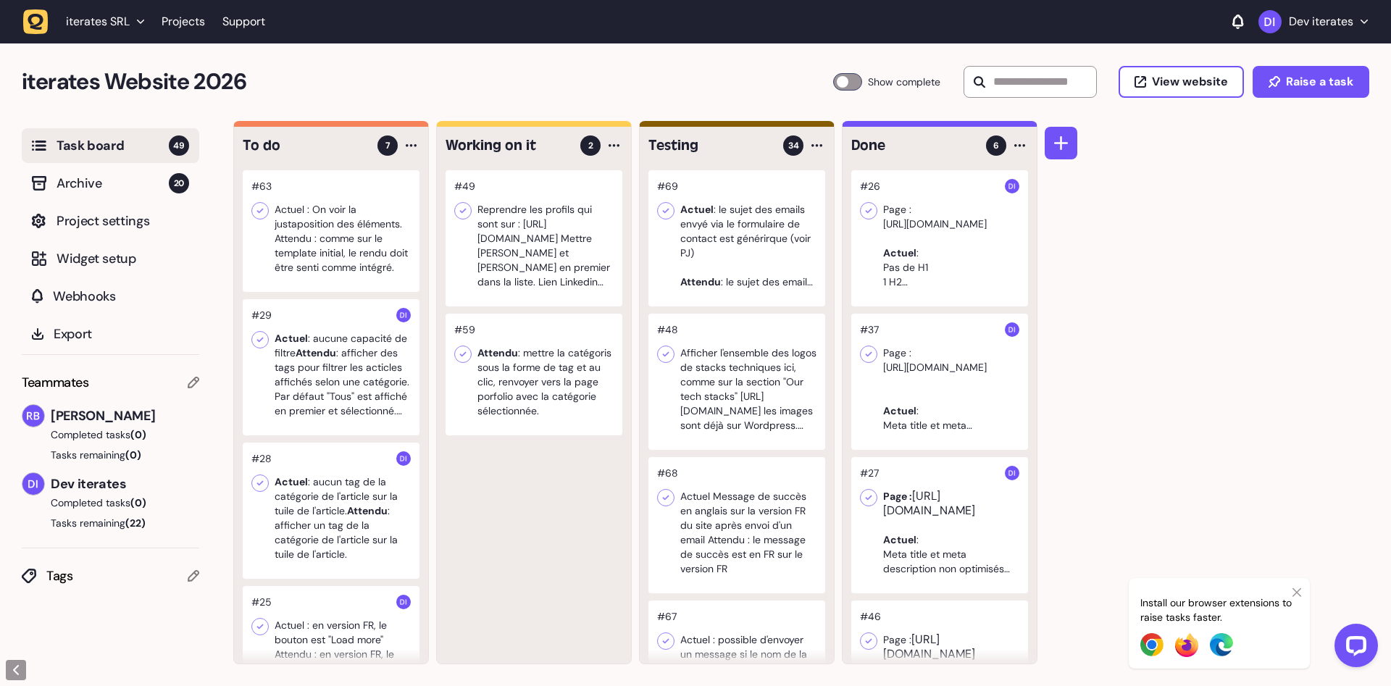
click at [335, 254] on div at bounding box center [331, 231] width 177 height 122
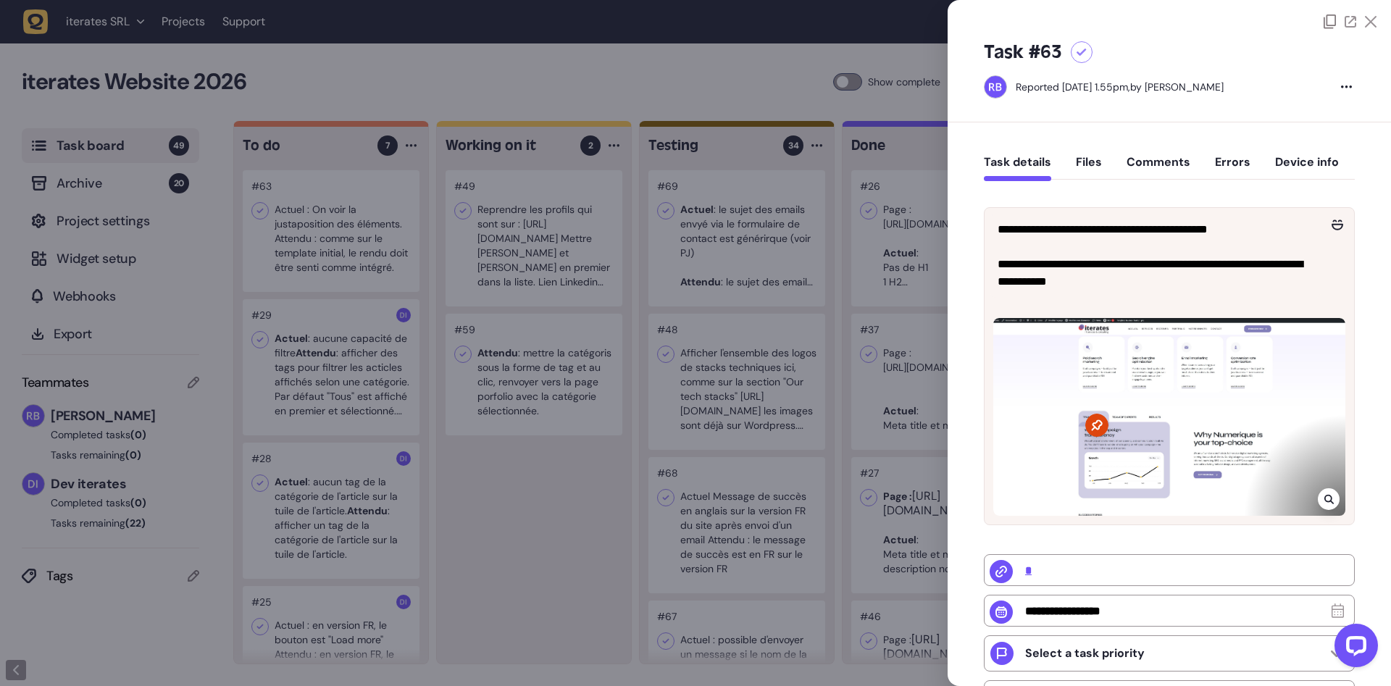
click at [535, 512] on div at bounding box center [695, 343] width 1391 height 686
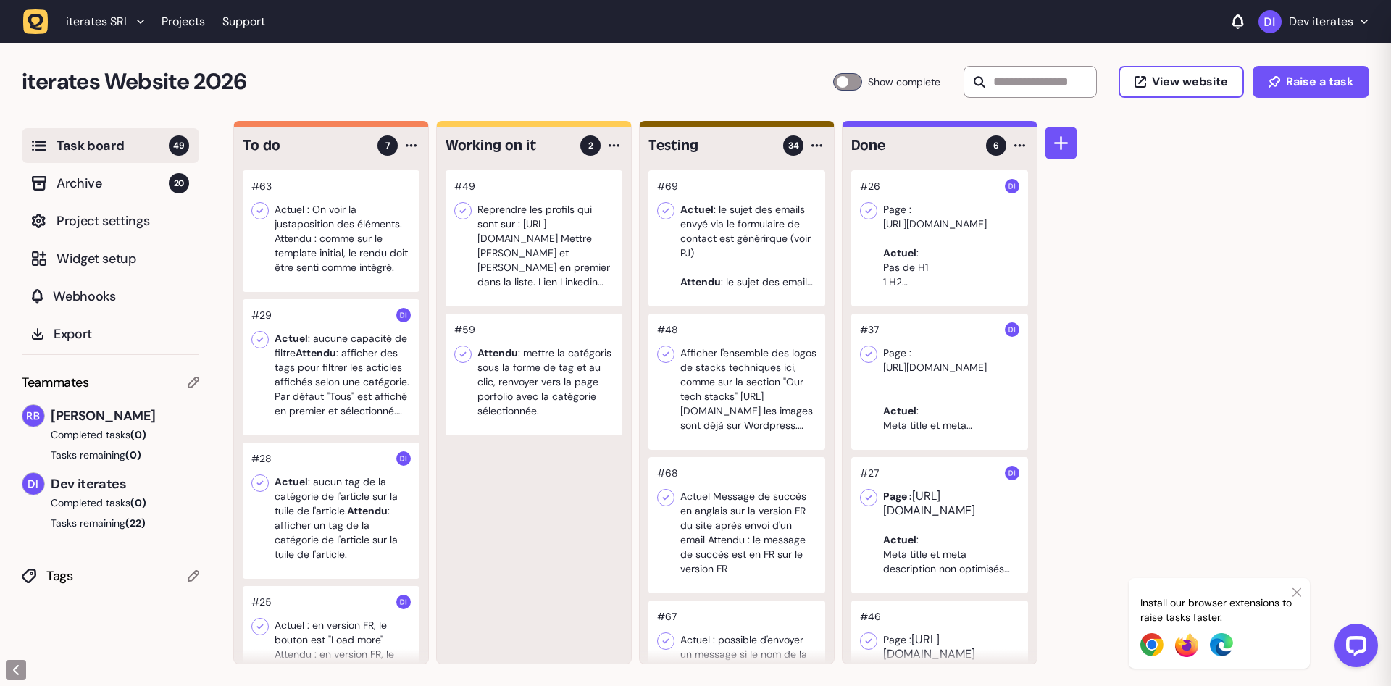
click at [272, 362] on div at bounding box center [331, 367] width 177 height 136
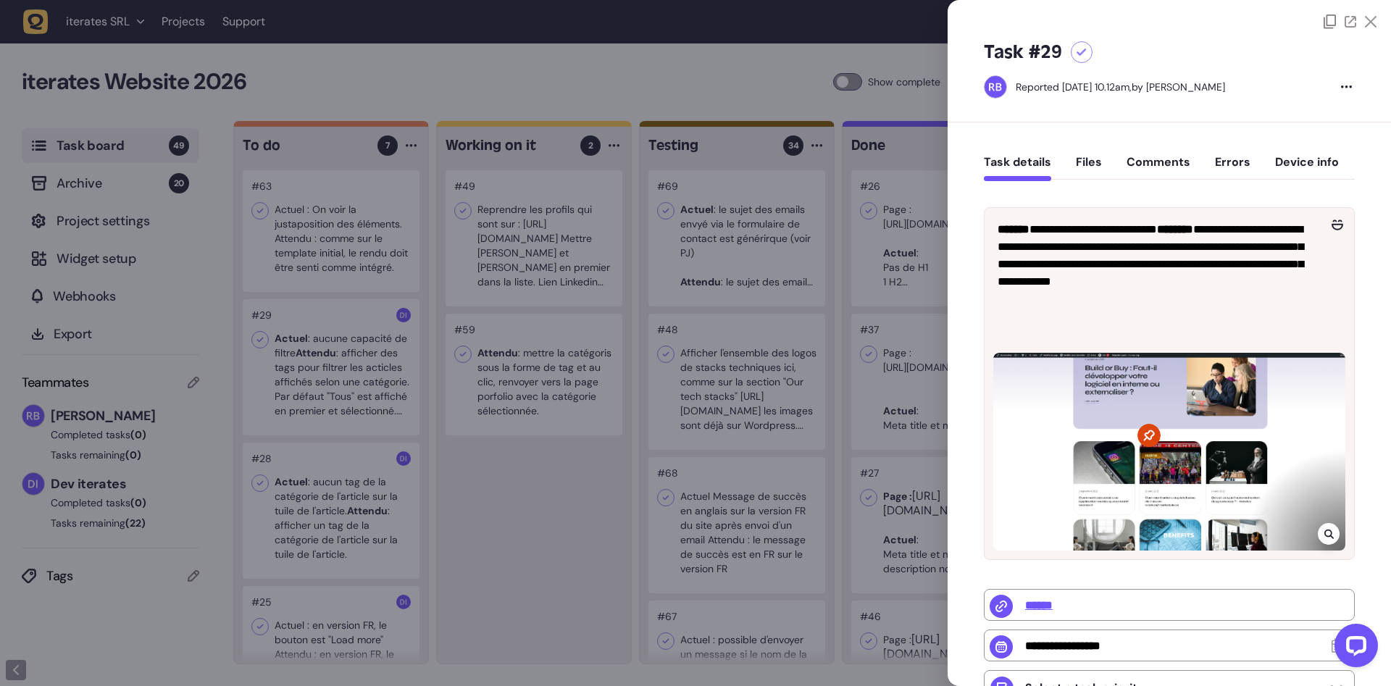
click at [603, 553] on div at bounding box center [695, 343] width 1391 height 686
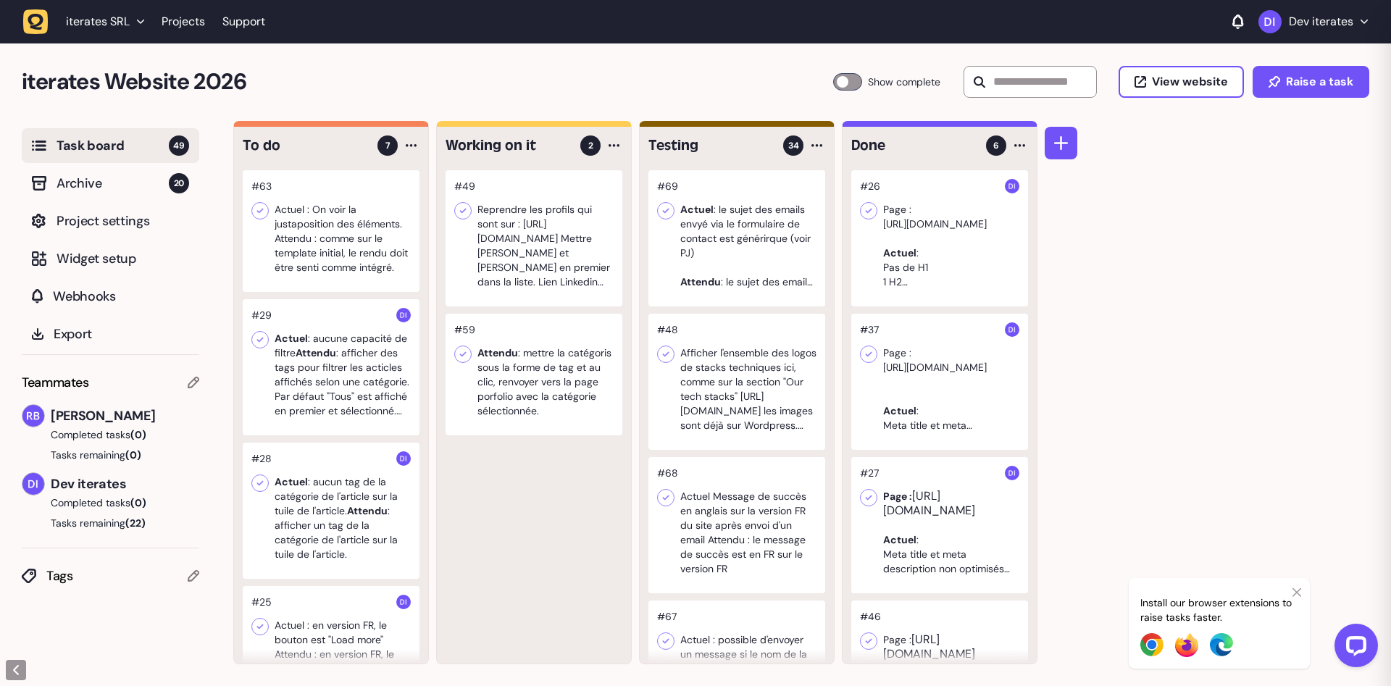
click at [357, 521] on div at bounding box center [331, 511] width 177 height 136
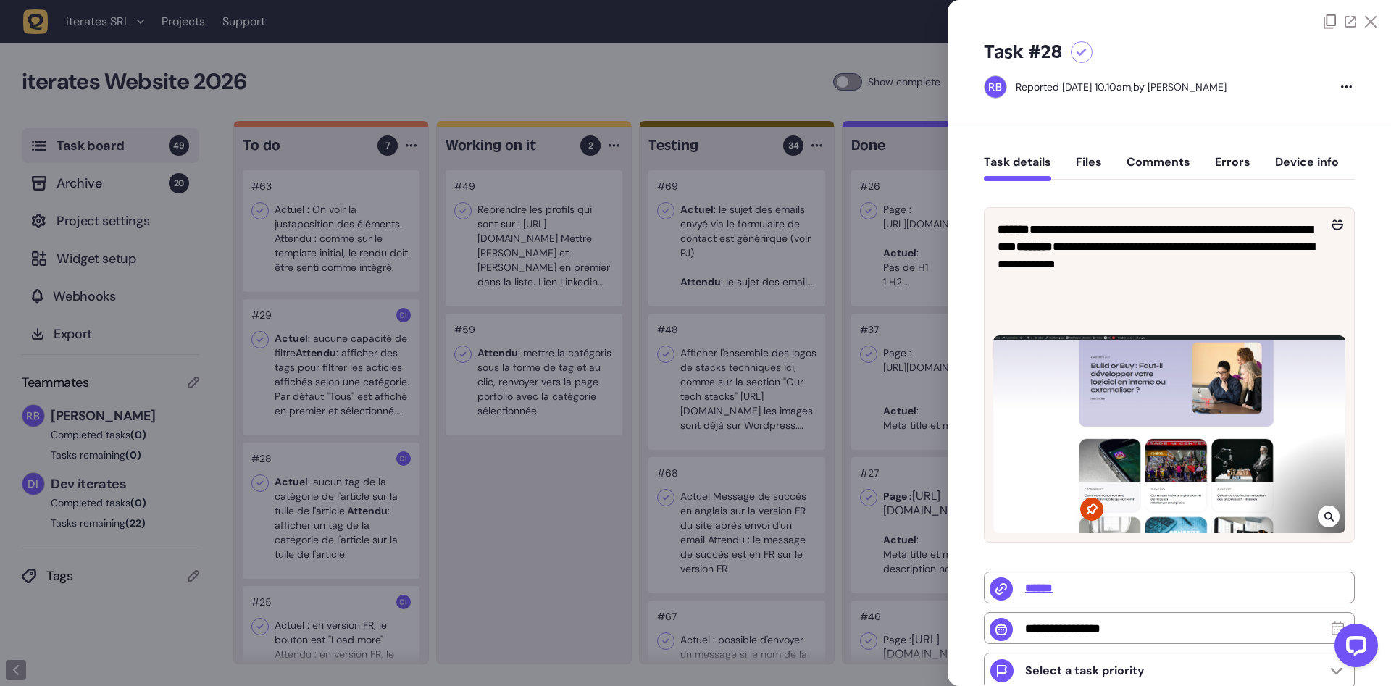
click at [581, 542] on div at bounding box center [695, 343] width 1391 height 686
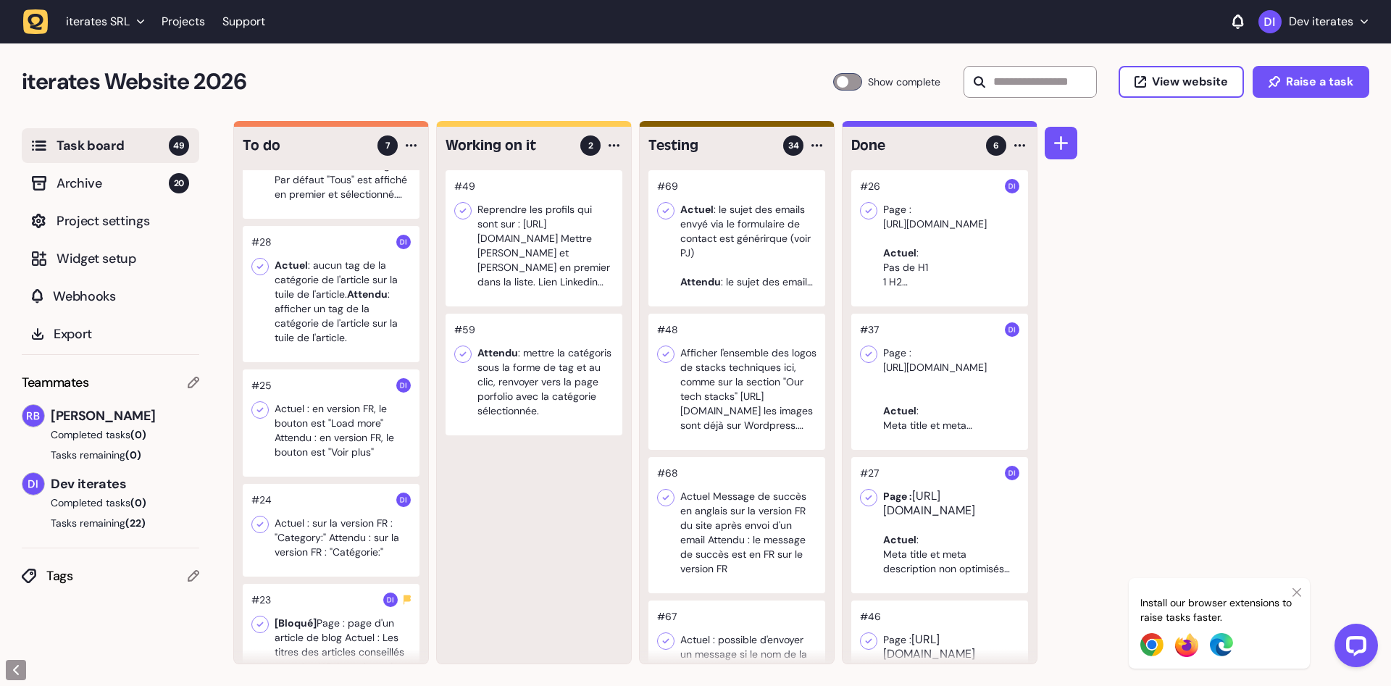
scroll to position [183, 0]
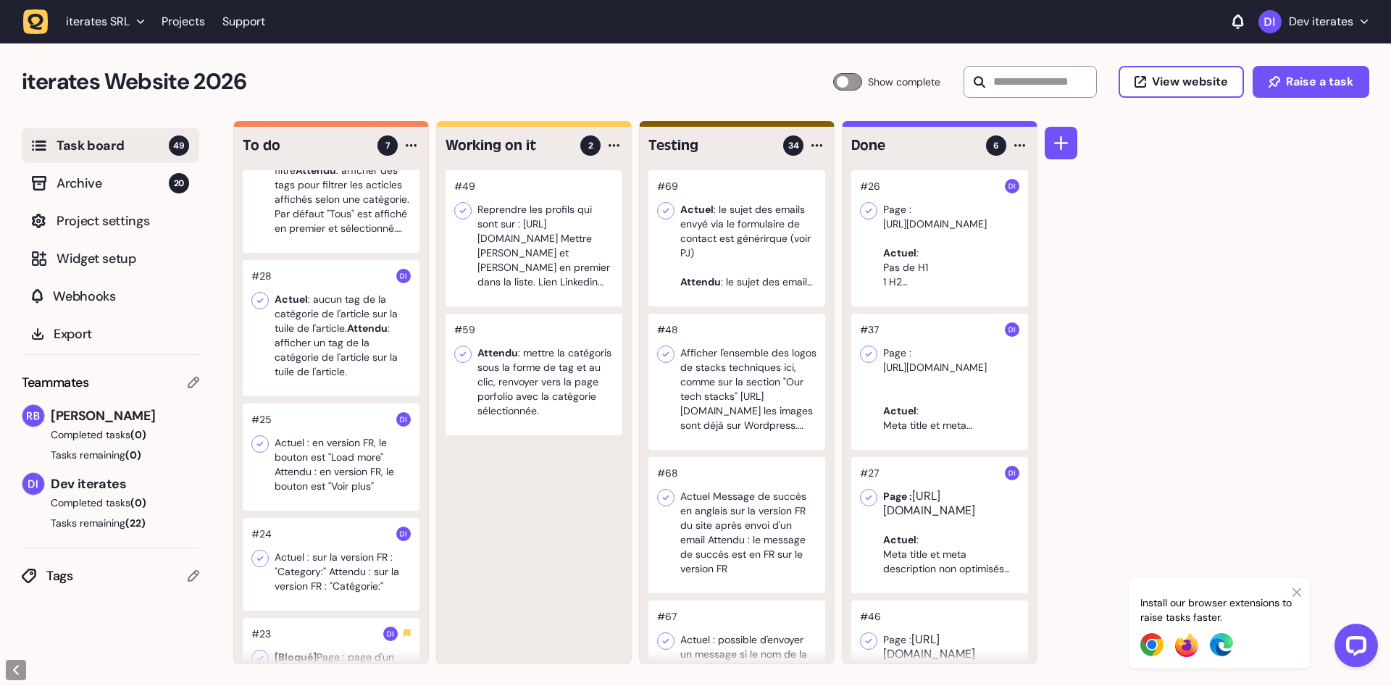
click at [322, 477] on div at bounding box center [331, 456] width 177 height 107
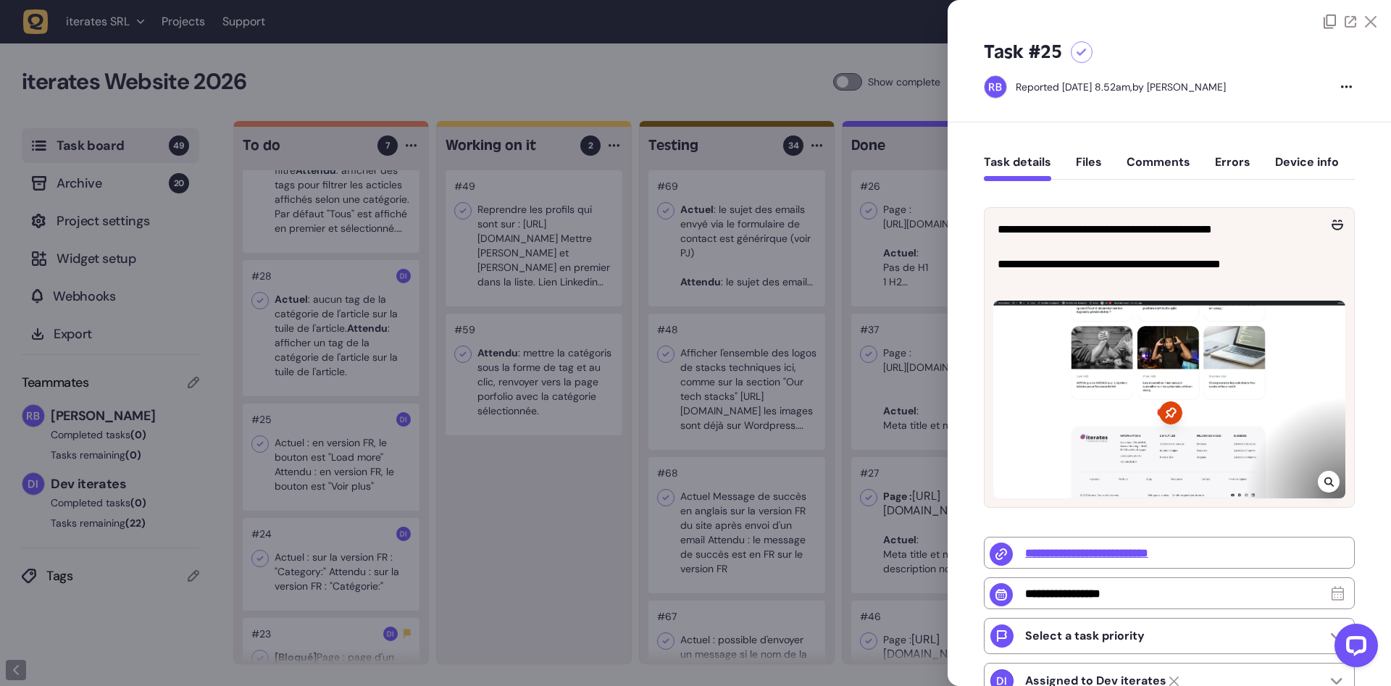
click at [628, 532] on div at bounding box center [695, 343] width 1391 height 686
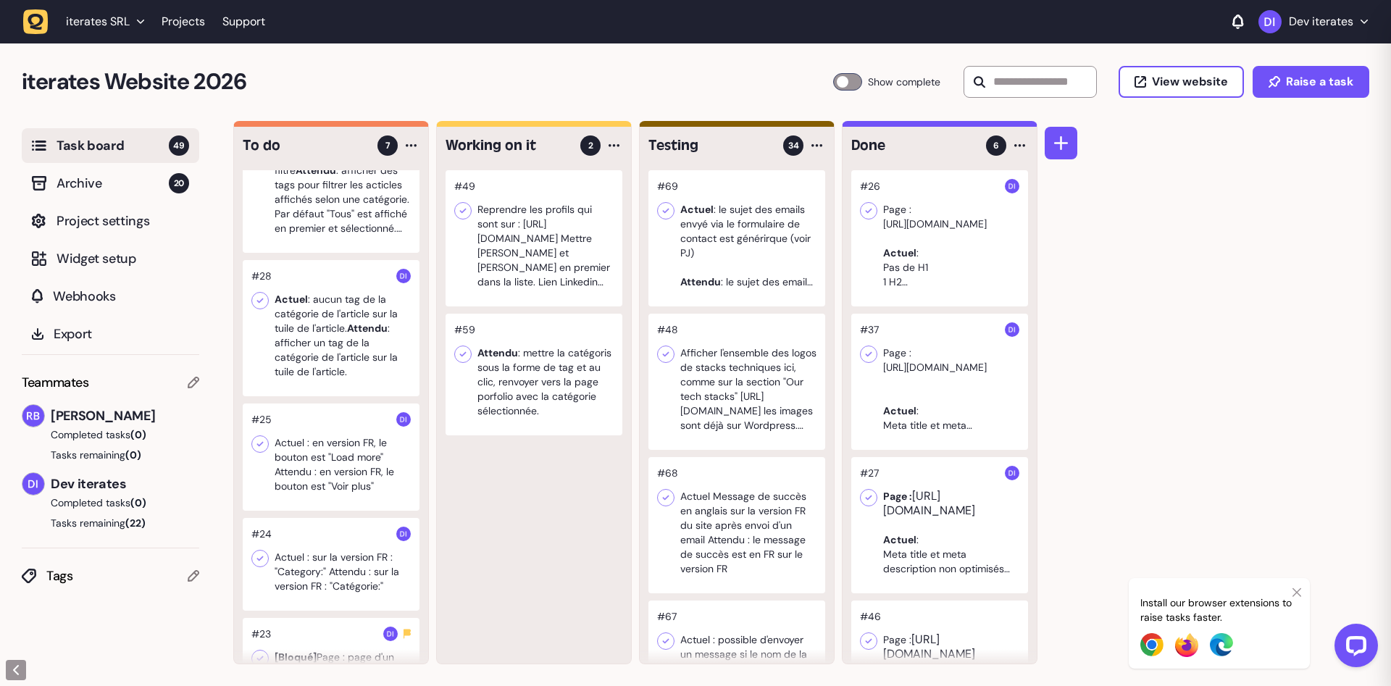
click at [323, 566] on div at bounding box center [331, 564] width 177 height 93
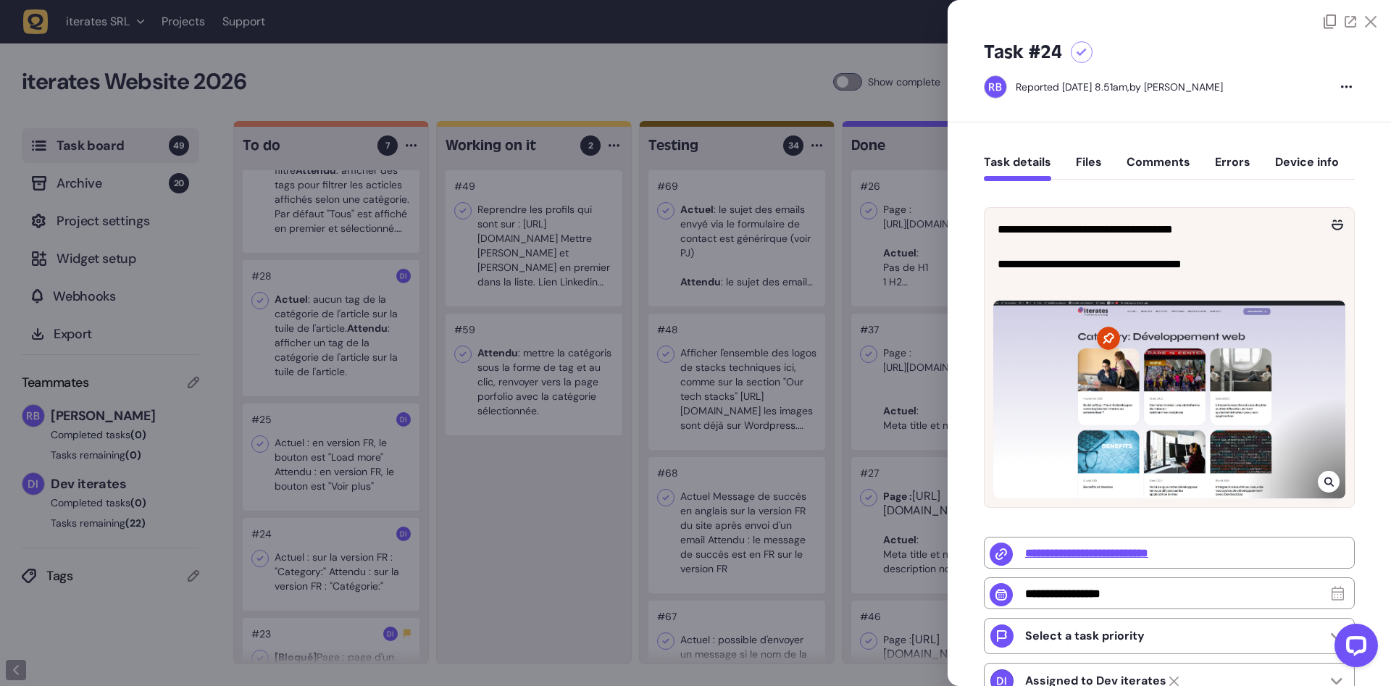
click at [540, 550] on div at bounding box center [695, 343] width 1391 height 686
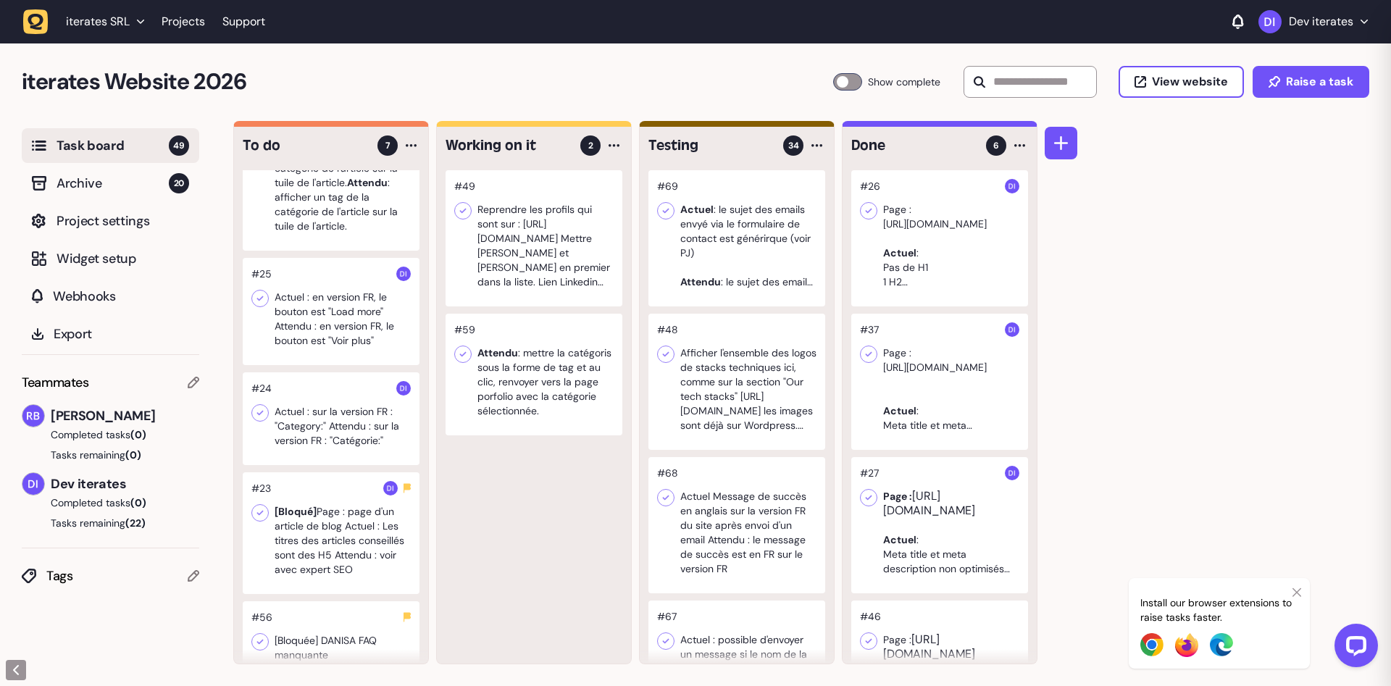
scroll to position [367, 0]
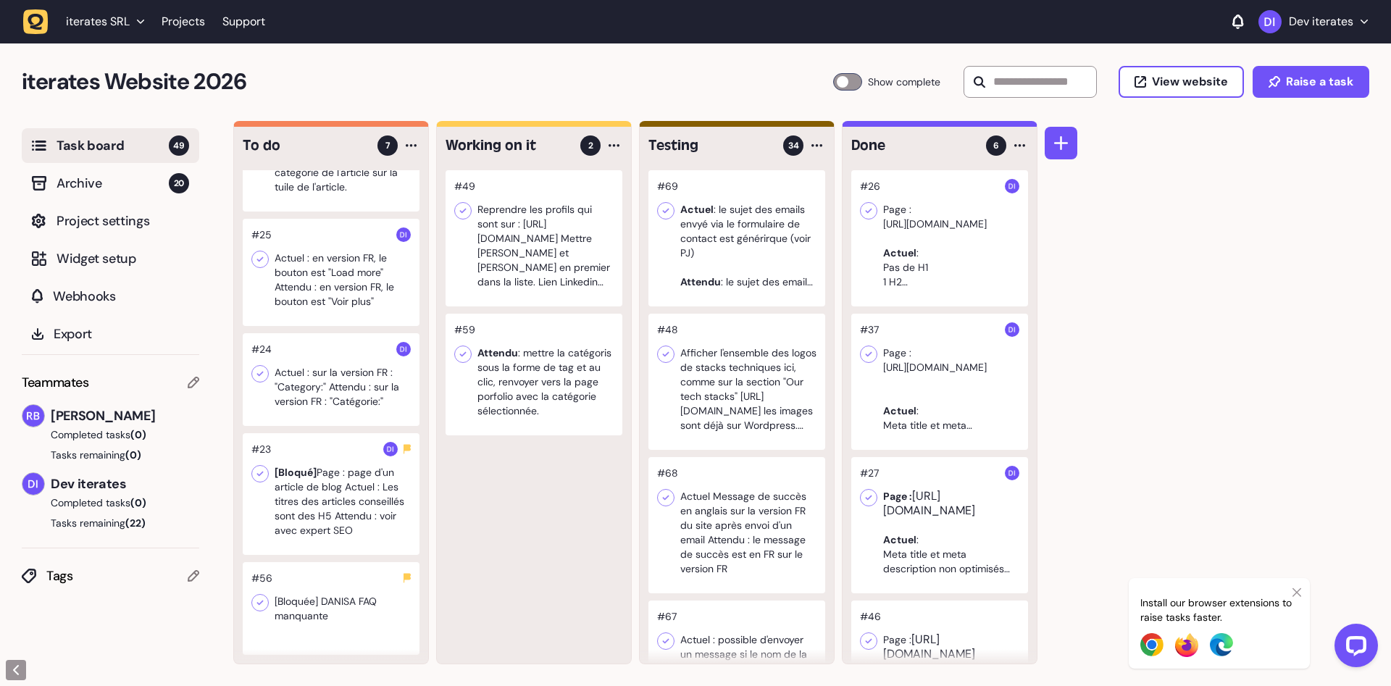
click at [355, 532] on div at bounding box center [331, 494] width 177 height 122
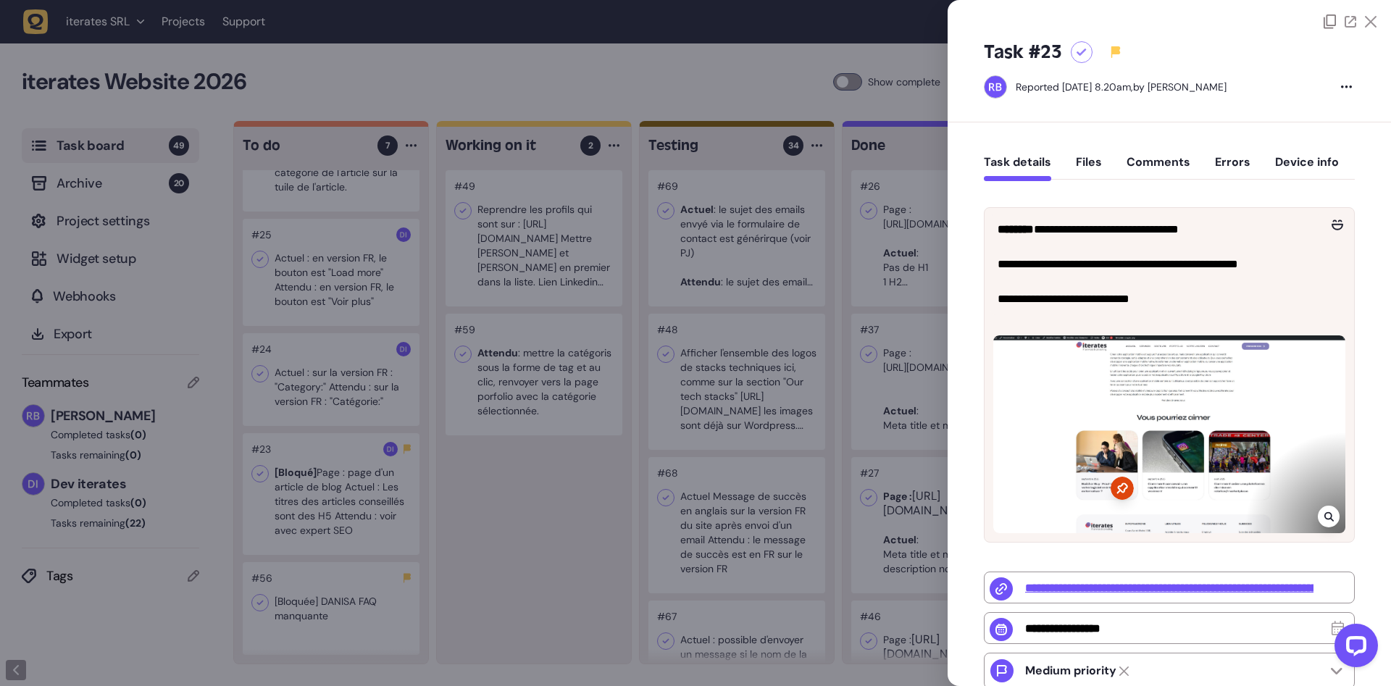
click at [493, 554] on div at bounding box center [695, 343] width 1391 height 686
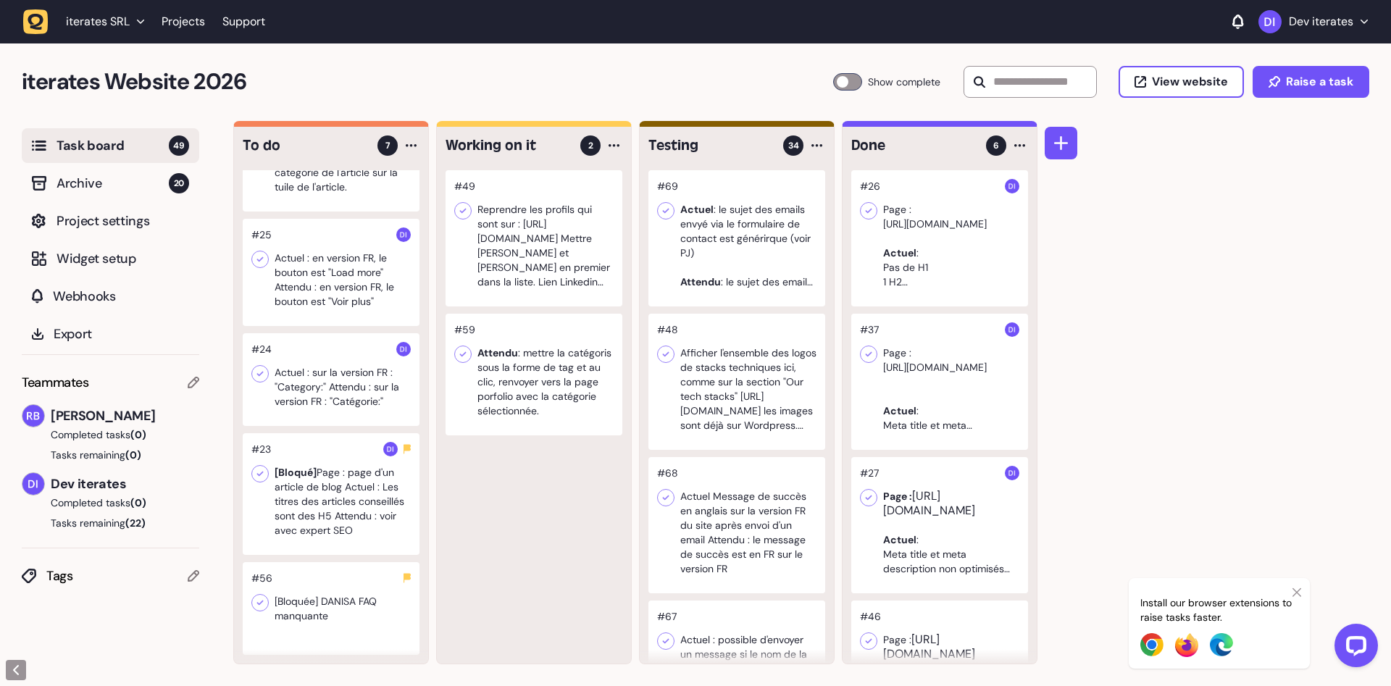
click at [355, 608] on div at bounding box center [331, 608] width 177 height 93
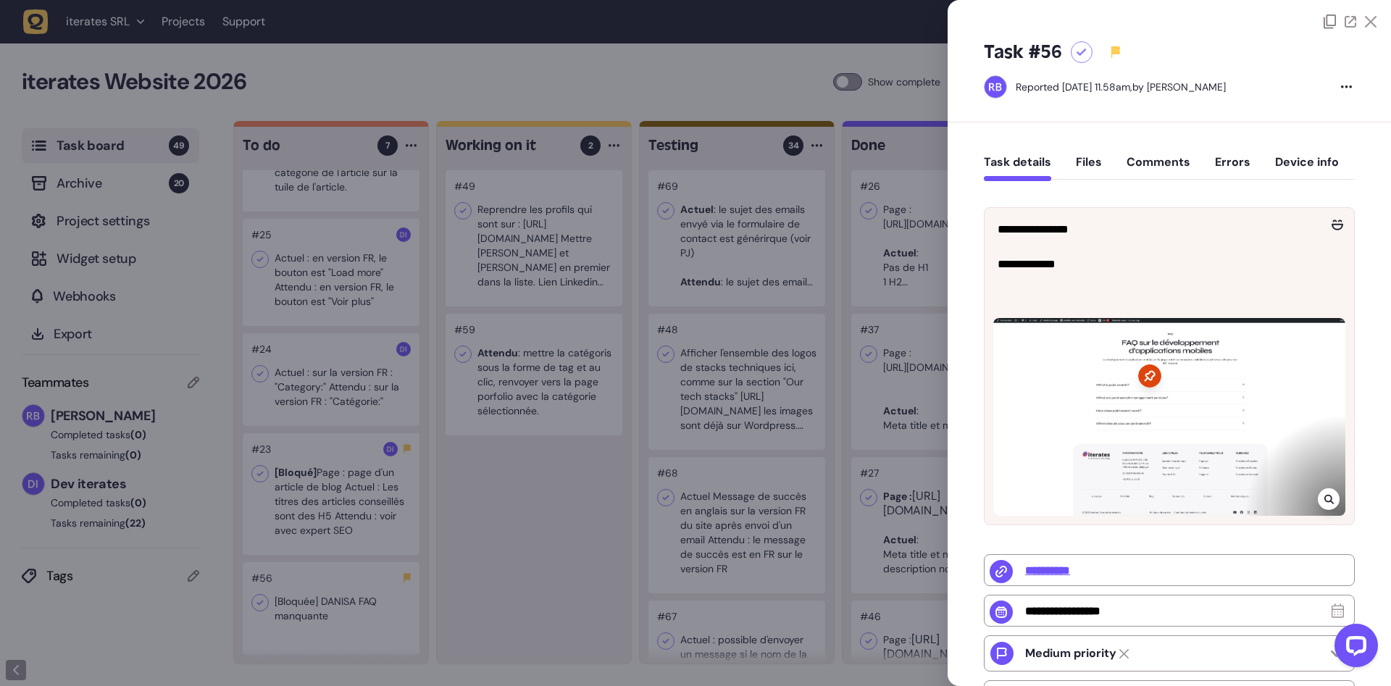
click at [476, 584] on div at bounding box center [695, 343] width 1391 height 686
